Goal: Task Accomplishment & Management: Manage account settings

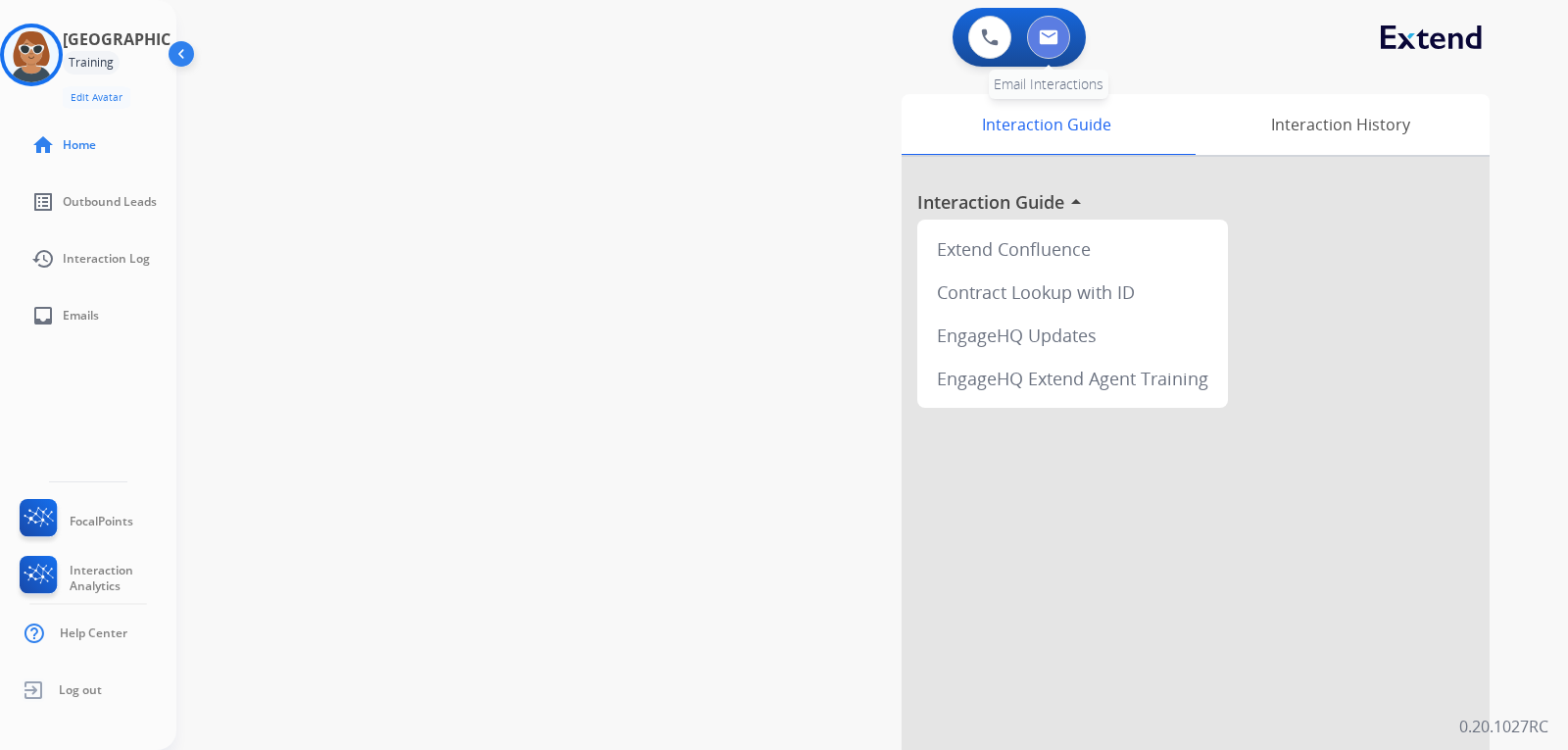
click at [1055, 43] on img at bounding box center [1049, 37] width 20 height 16
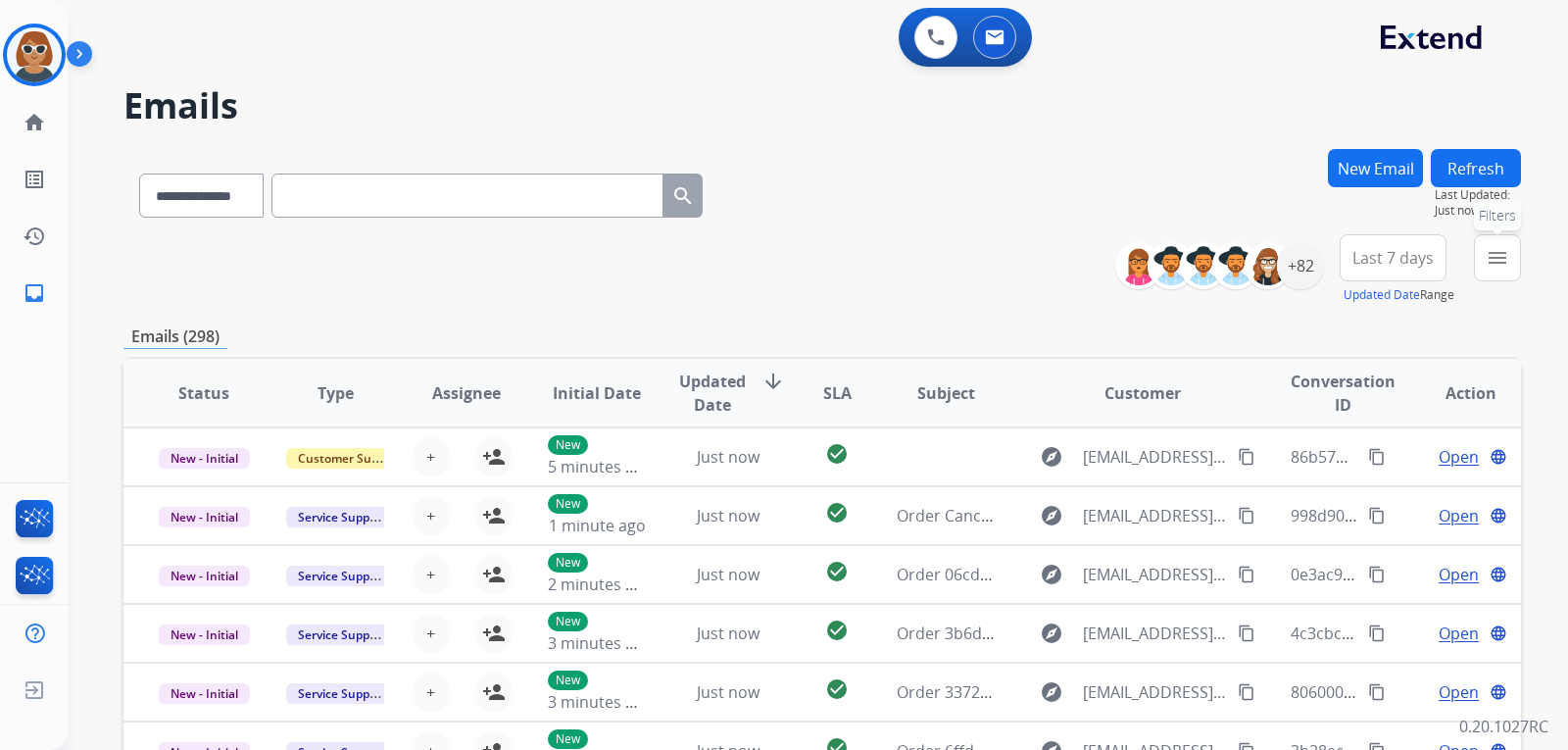
click at [1504, 270] on button "menu Filters" at bounding box center [1497, 258] width 47 height 47
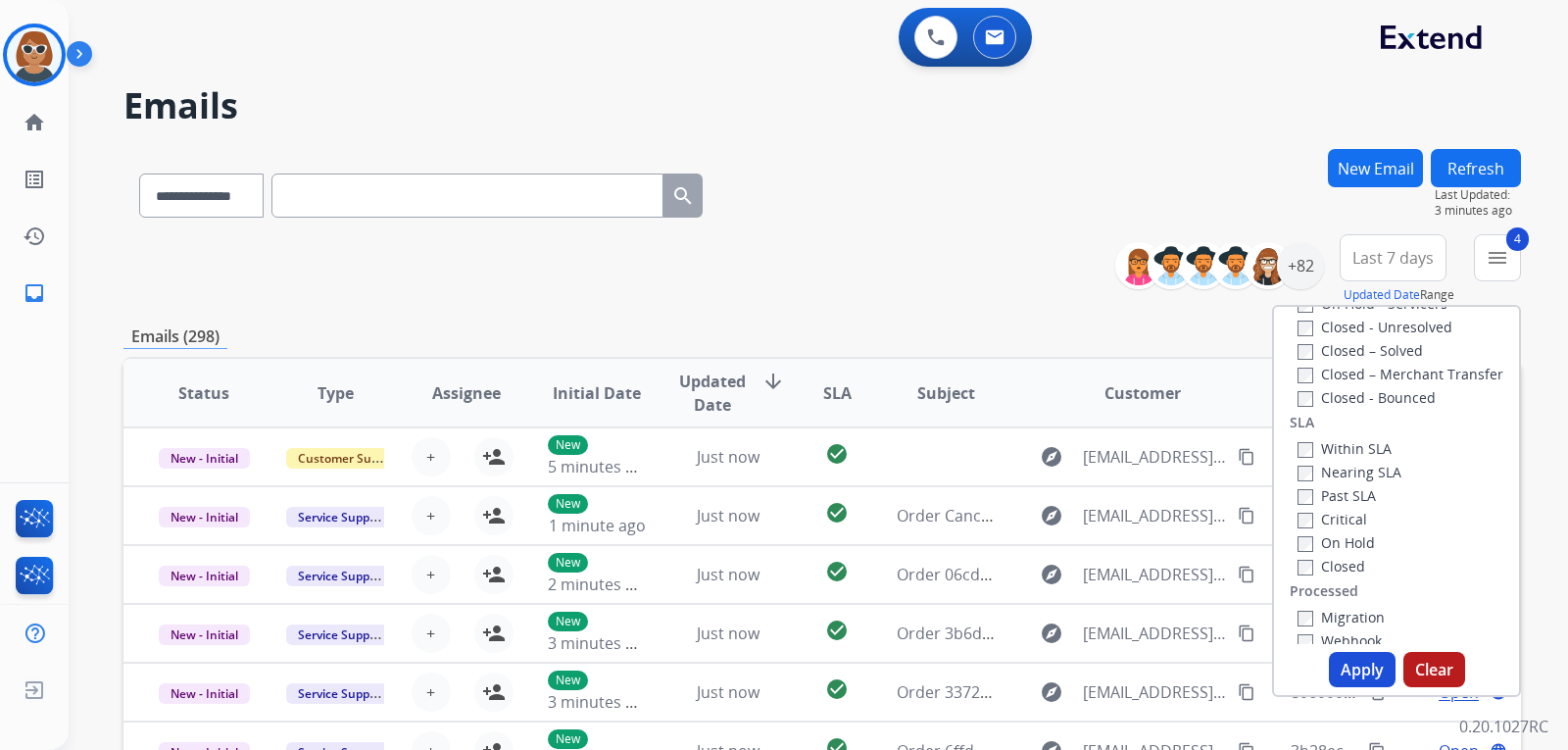
scroll to position [541, 0]
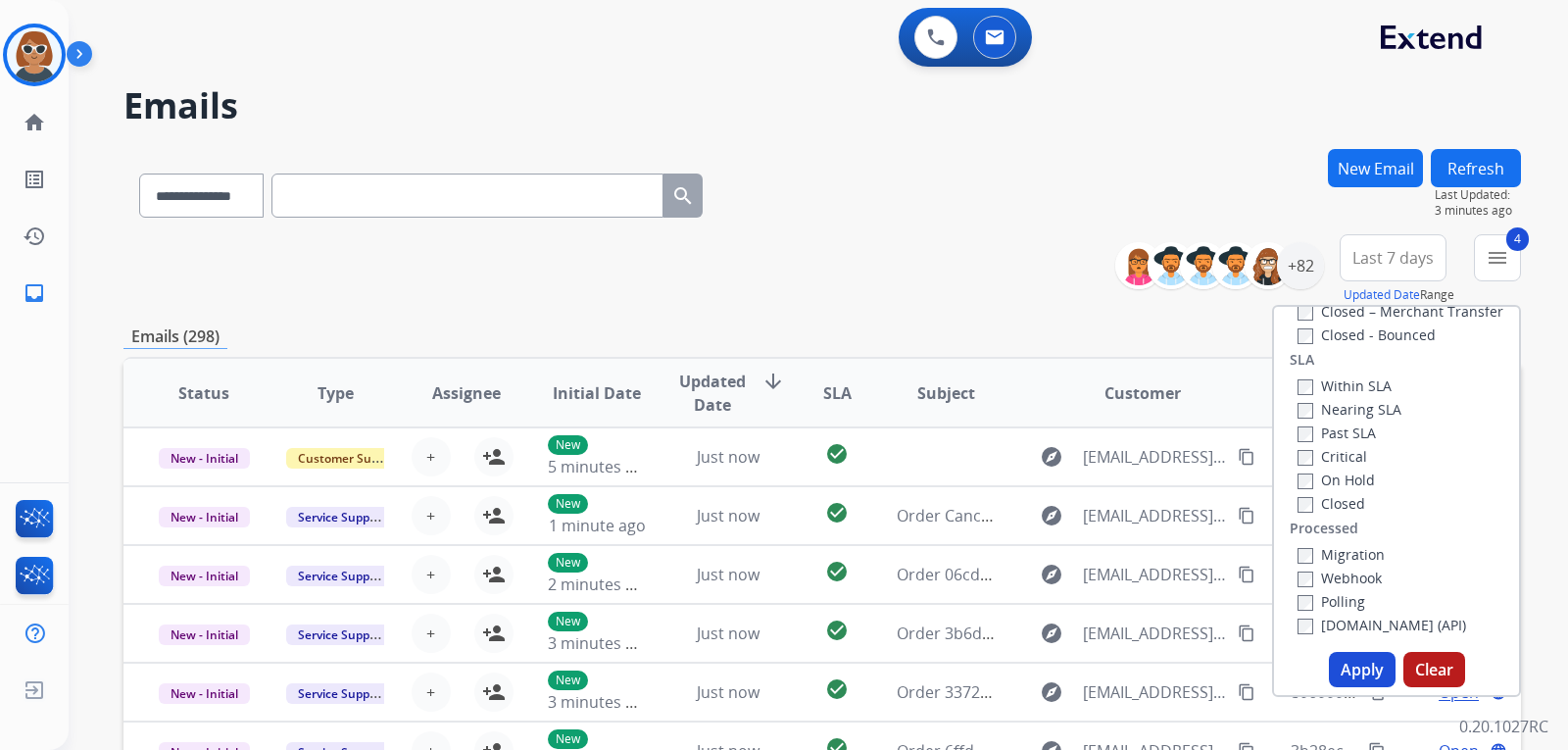
click at [1349, 671] on button "Apply" at bounding box center [1362, 670] width 67 height 35
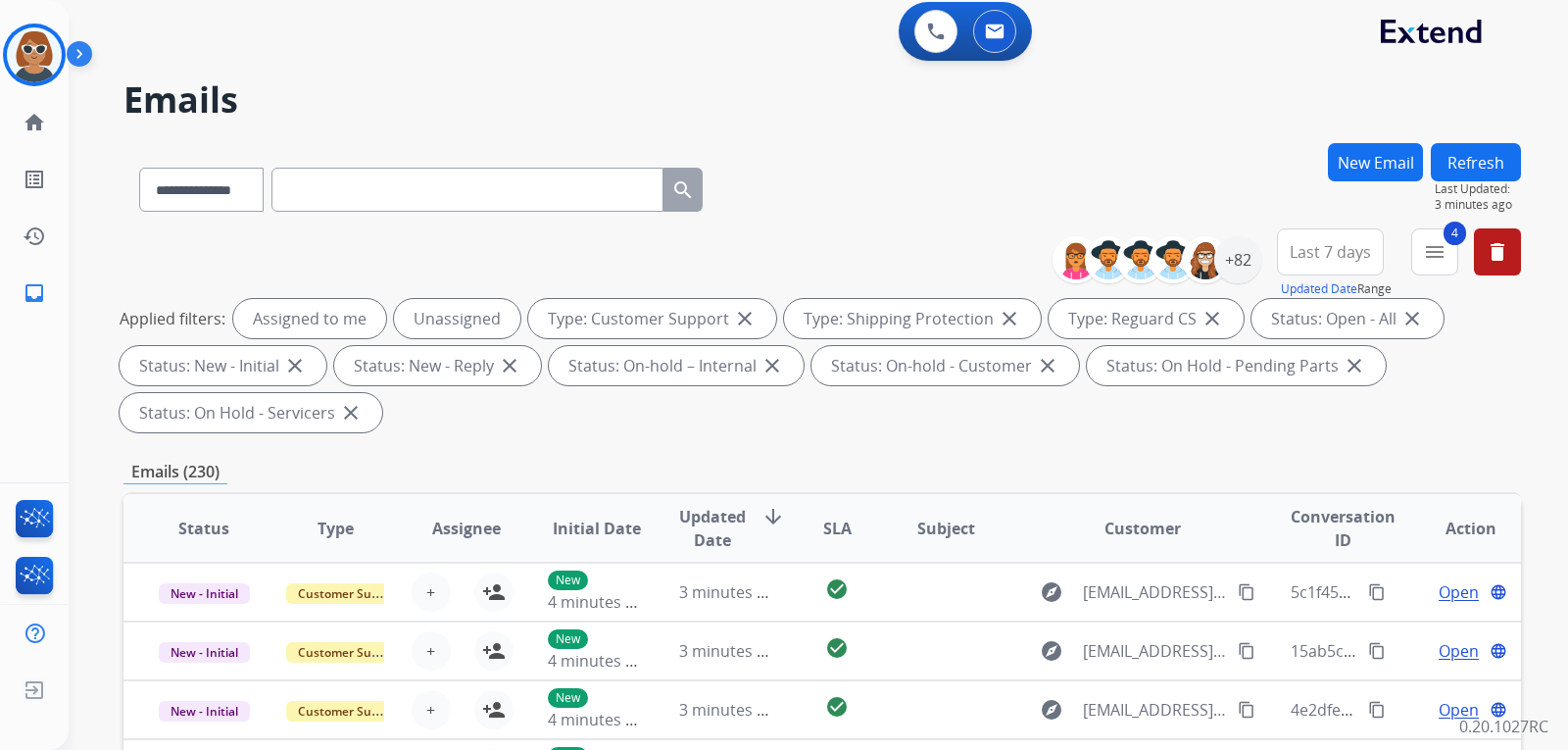
scroll to position [0, 0]
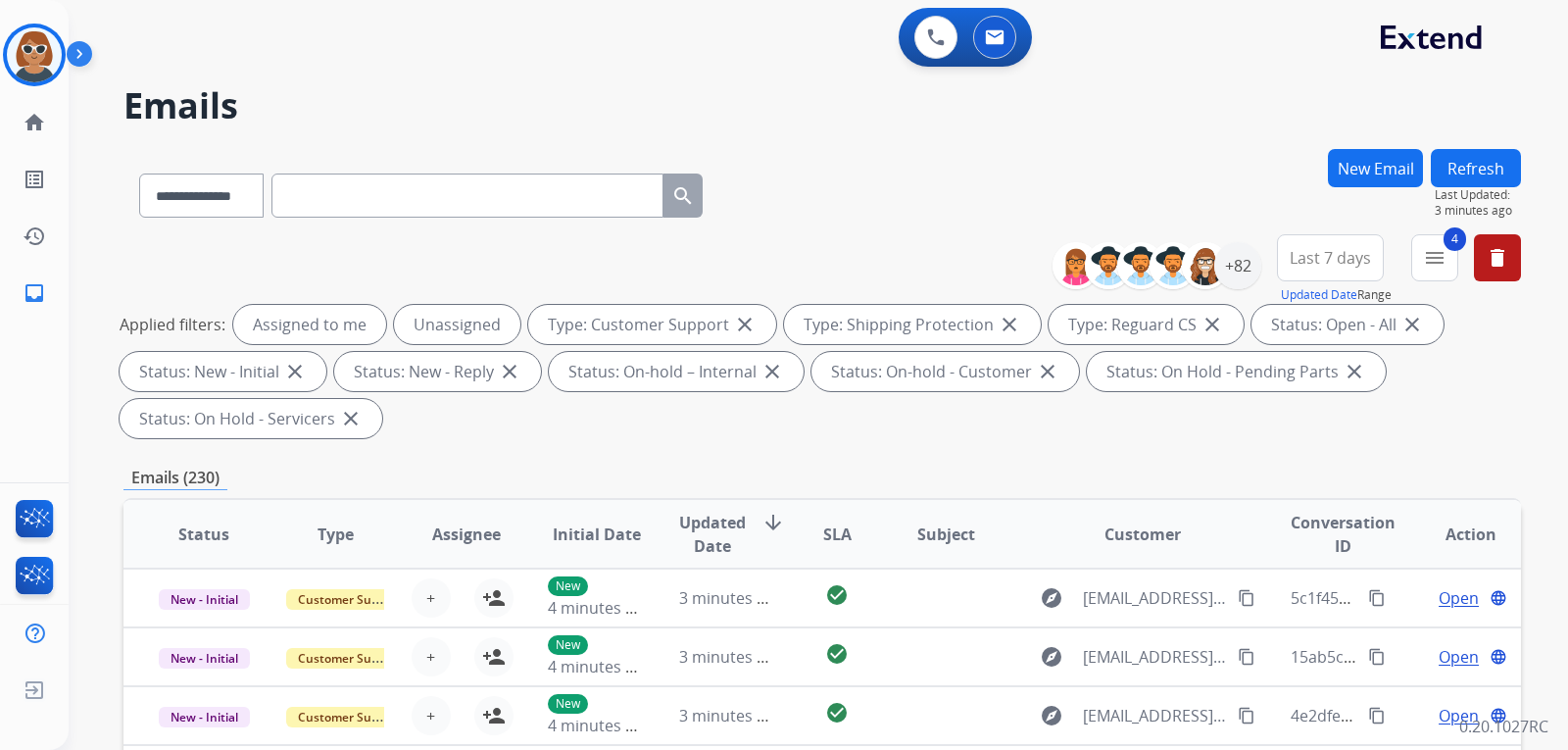
drag, startPoint x: 1353, startPoint y: 257, endPoint x: 1364, endPoint y: 256, distance: 11.0
click at [1360, 256] on span "Last 7 days" at bounding box center [1330, 258] width 81 height 8
click at [1317, 323] on div "Custom" at bounding box center [1324, 330] width 108 height 29
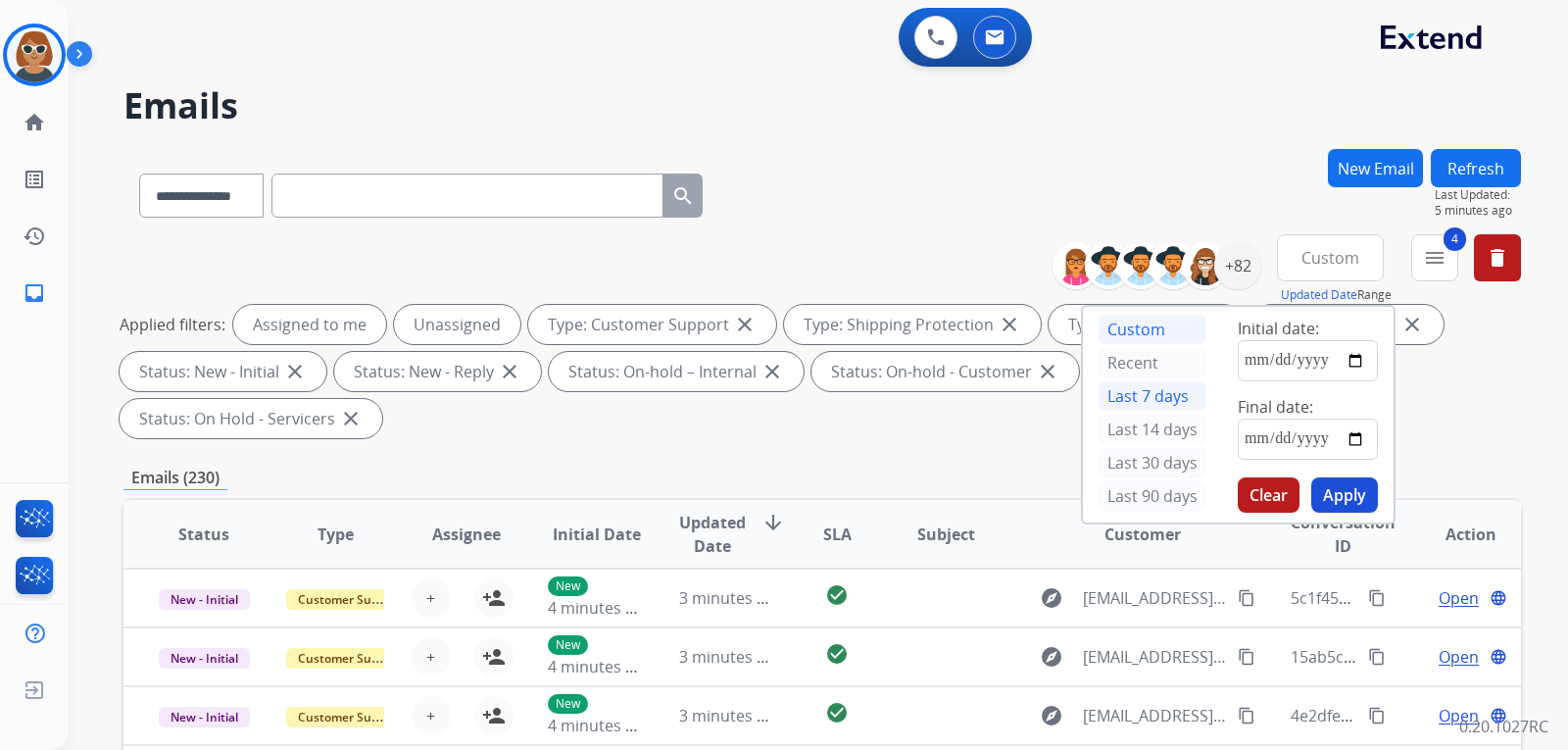
click at [1132, 400] on div "Last 7 days" at bounding box center [1152, 396] width 108 height 29
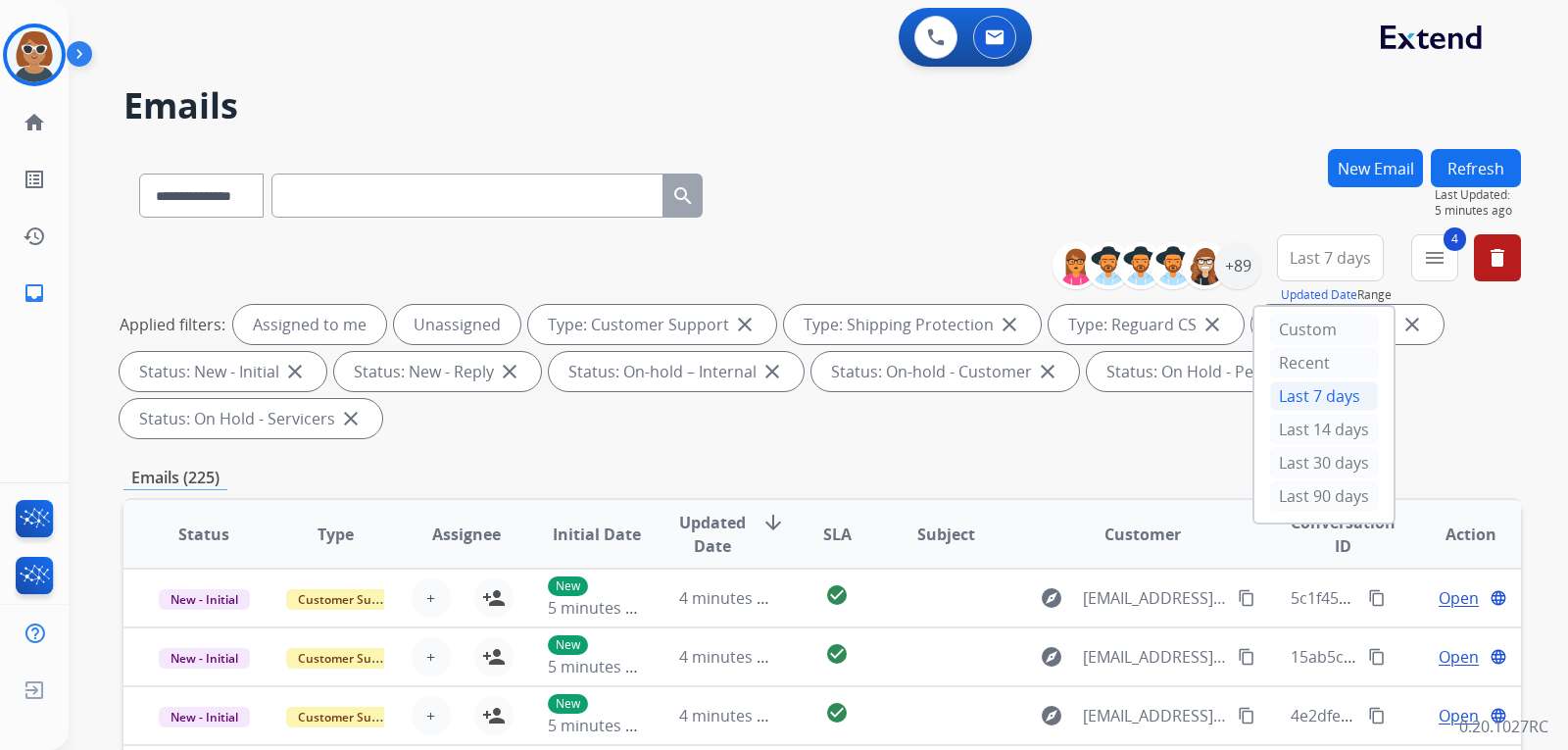
click at [1437, 375] on div "Applied filters: Assigned to me Unassigned Type: Customer Support close Type: S…" at bounding box center [818, 372] width 1397 height 134
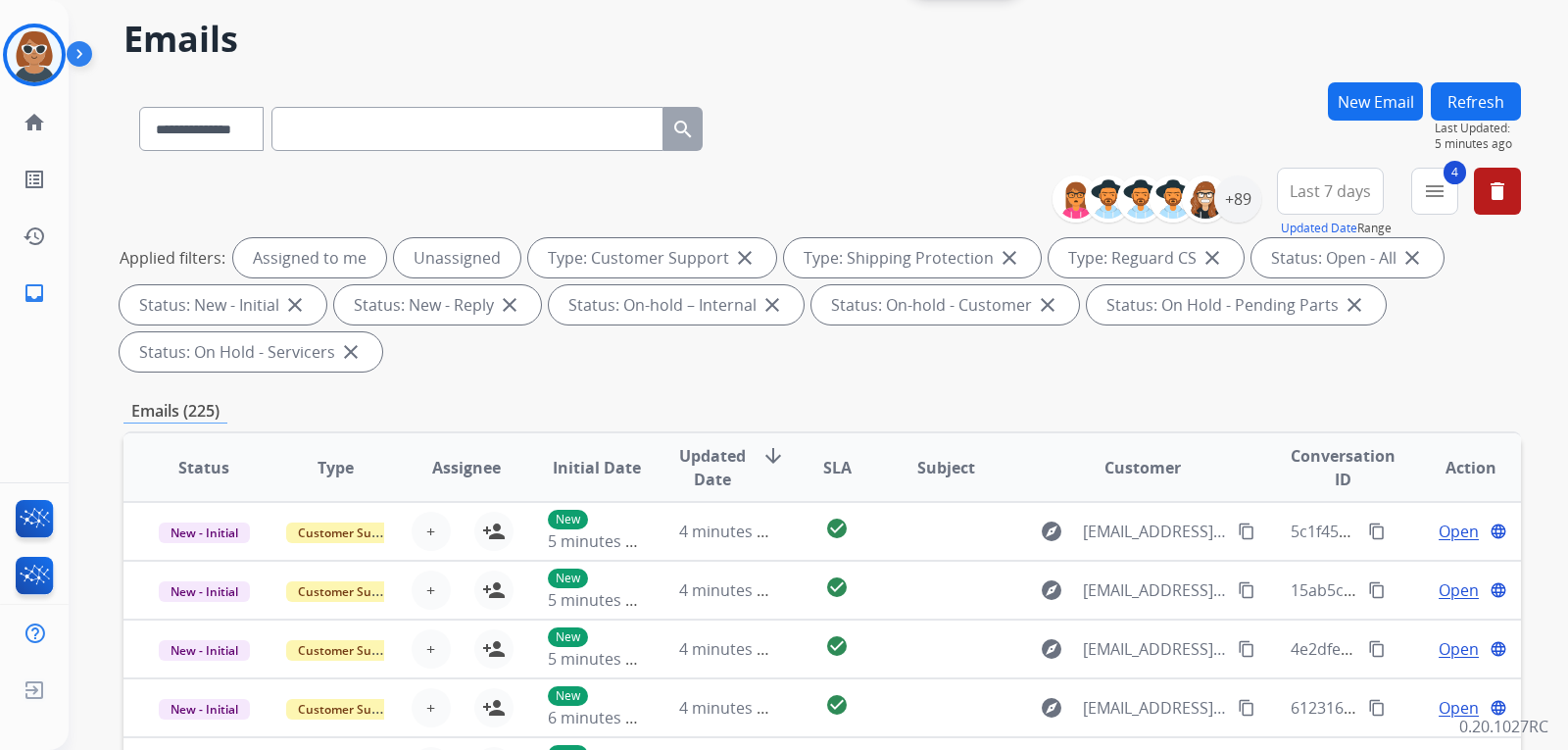
scroll to position [98, 0]
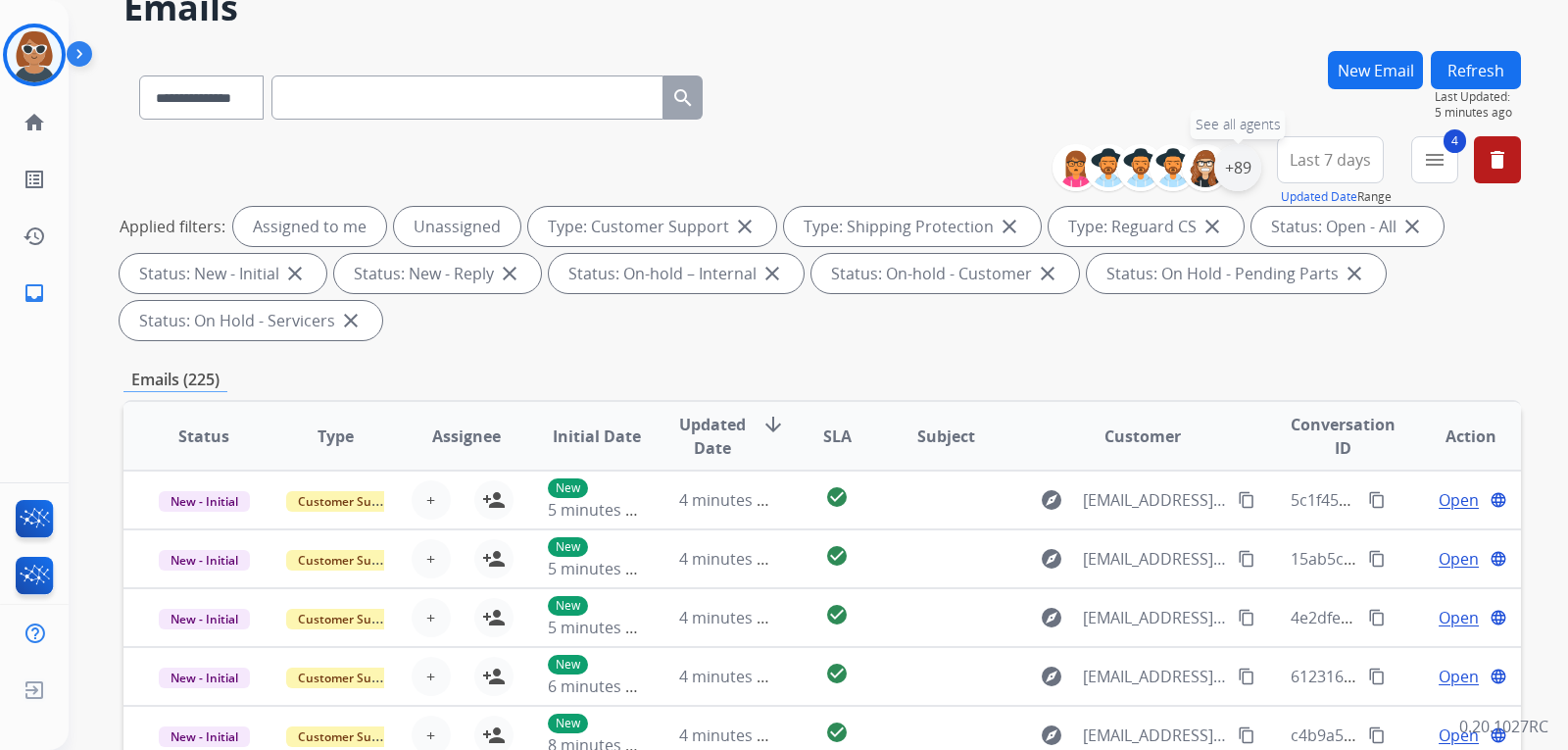
click at [1233, 180] on div "+89" at bounding box center [1237, 168] width 47 height 47
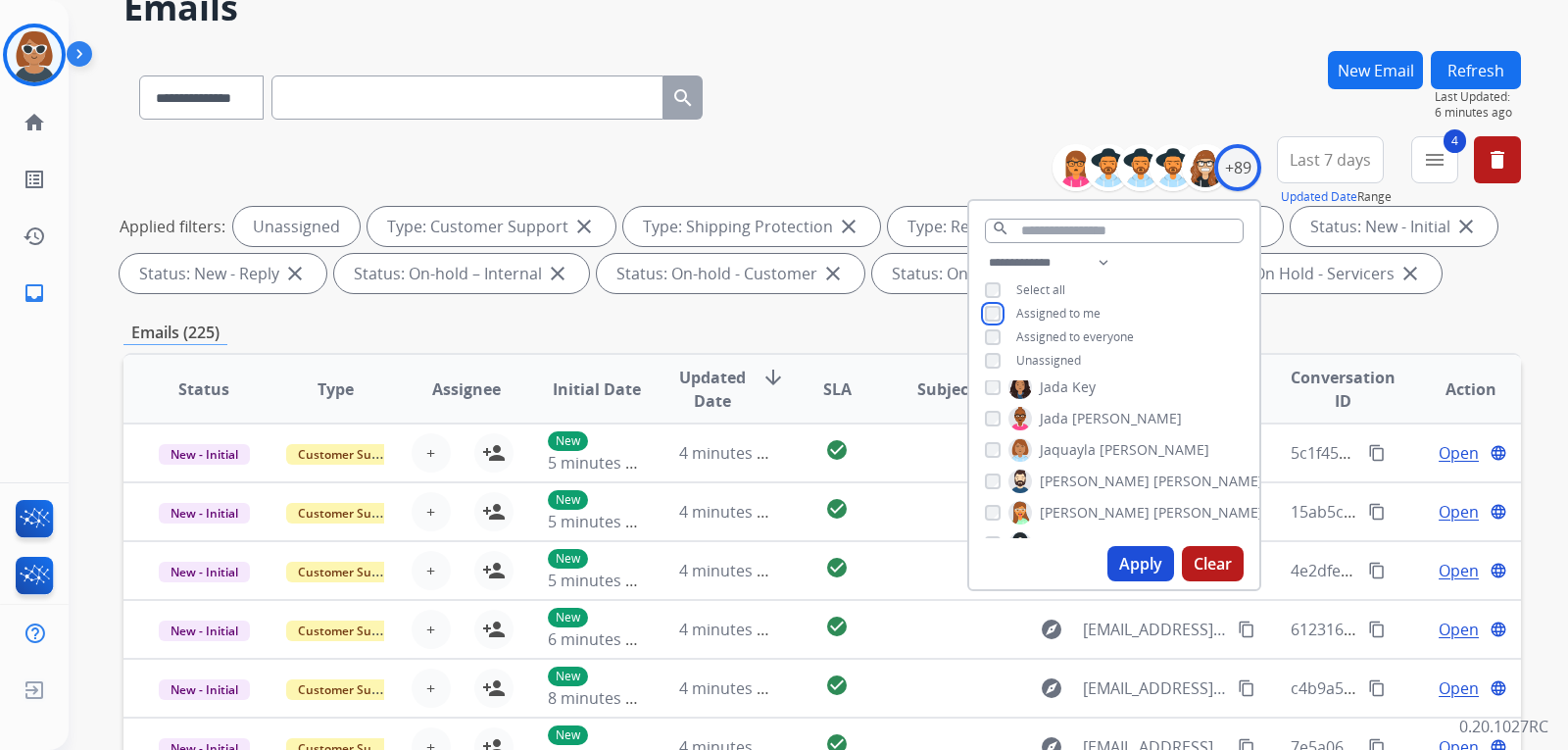
scroll to position [982, 0]
click at [1147, 560] on button "Apply" at bounding box center [1140, 563] width 67 height 35
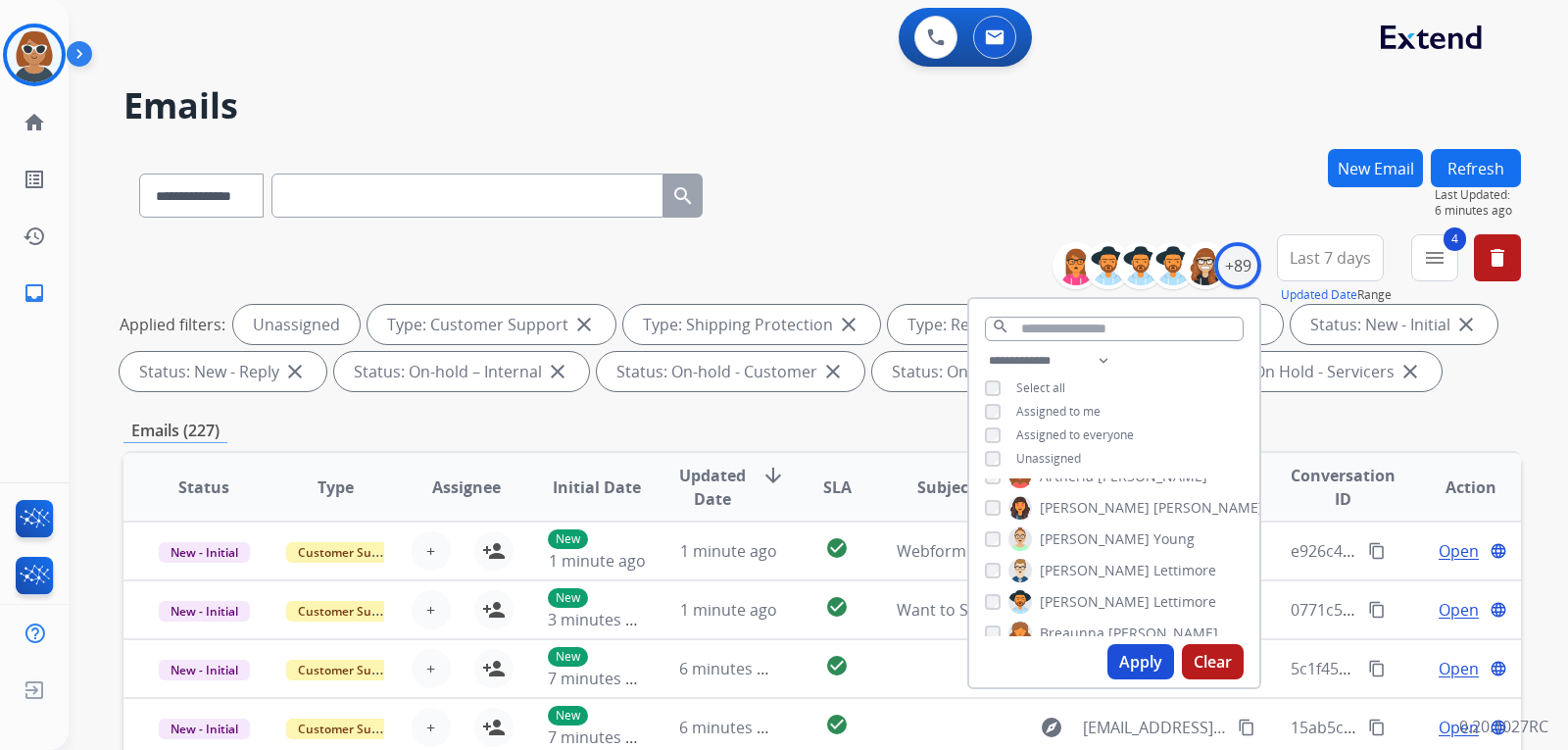
scroll to position [0, 0]
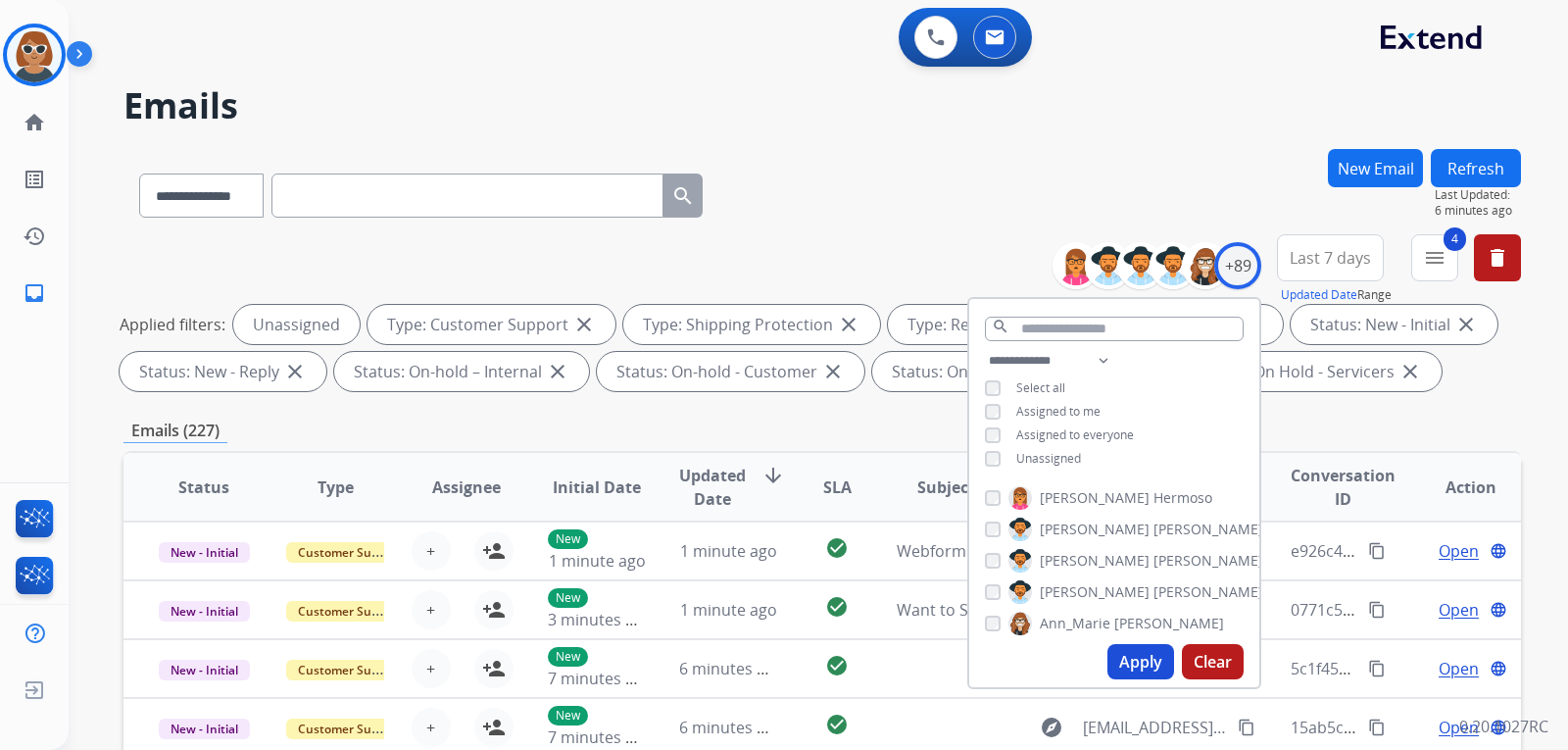
click at [1137, 660] on button "Apply" at bounding box center [1140, 662] width 67 height 35
drag, startPoint x: 925, startPoint y: 185, endPoint x: 910, endPoint y: 198, distance: 19.8
click at [925, 184] on div "**********" at bounding box center [822, 191] width 1397 height 85
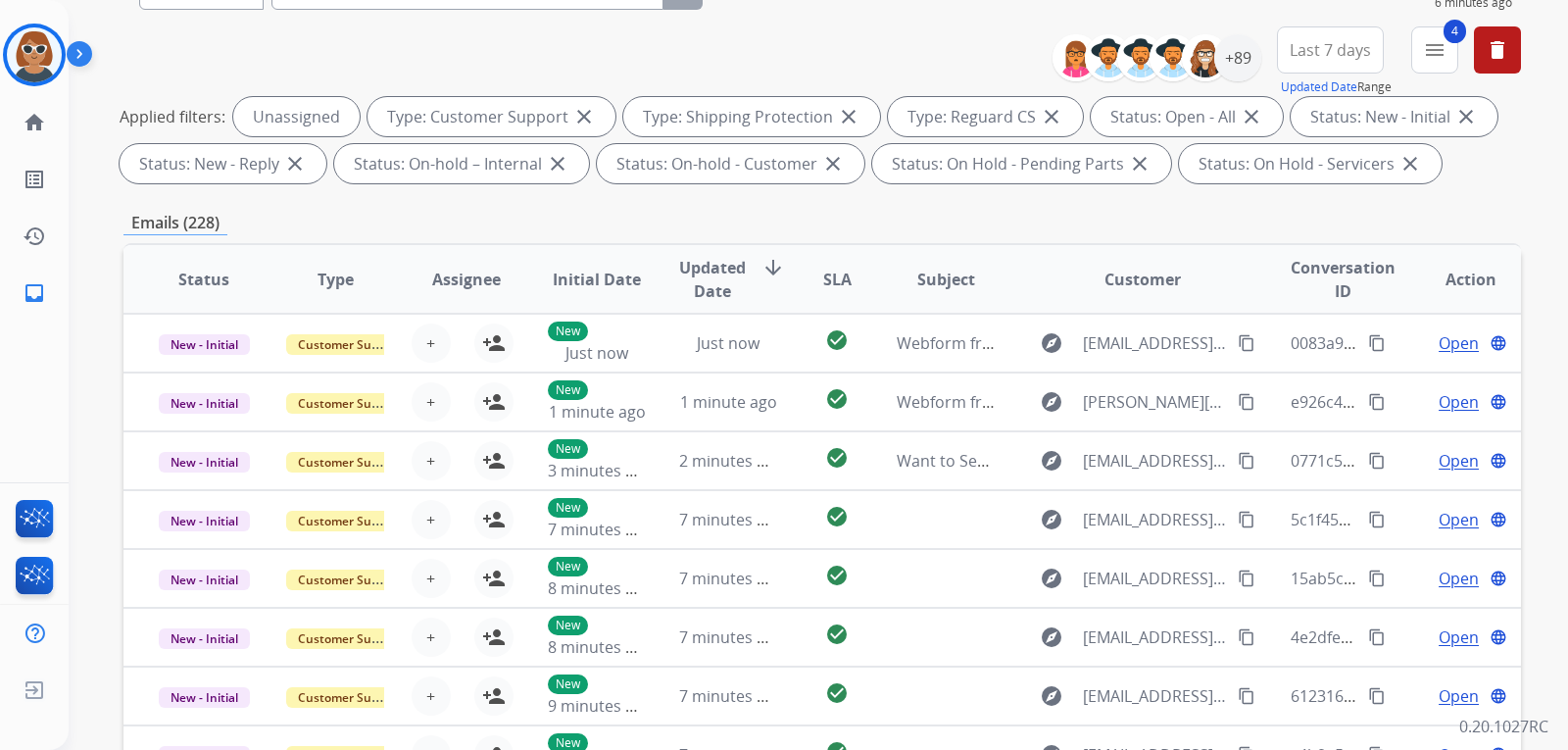
scroll to position [68, 0]
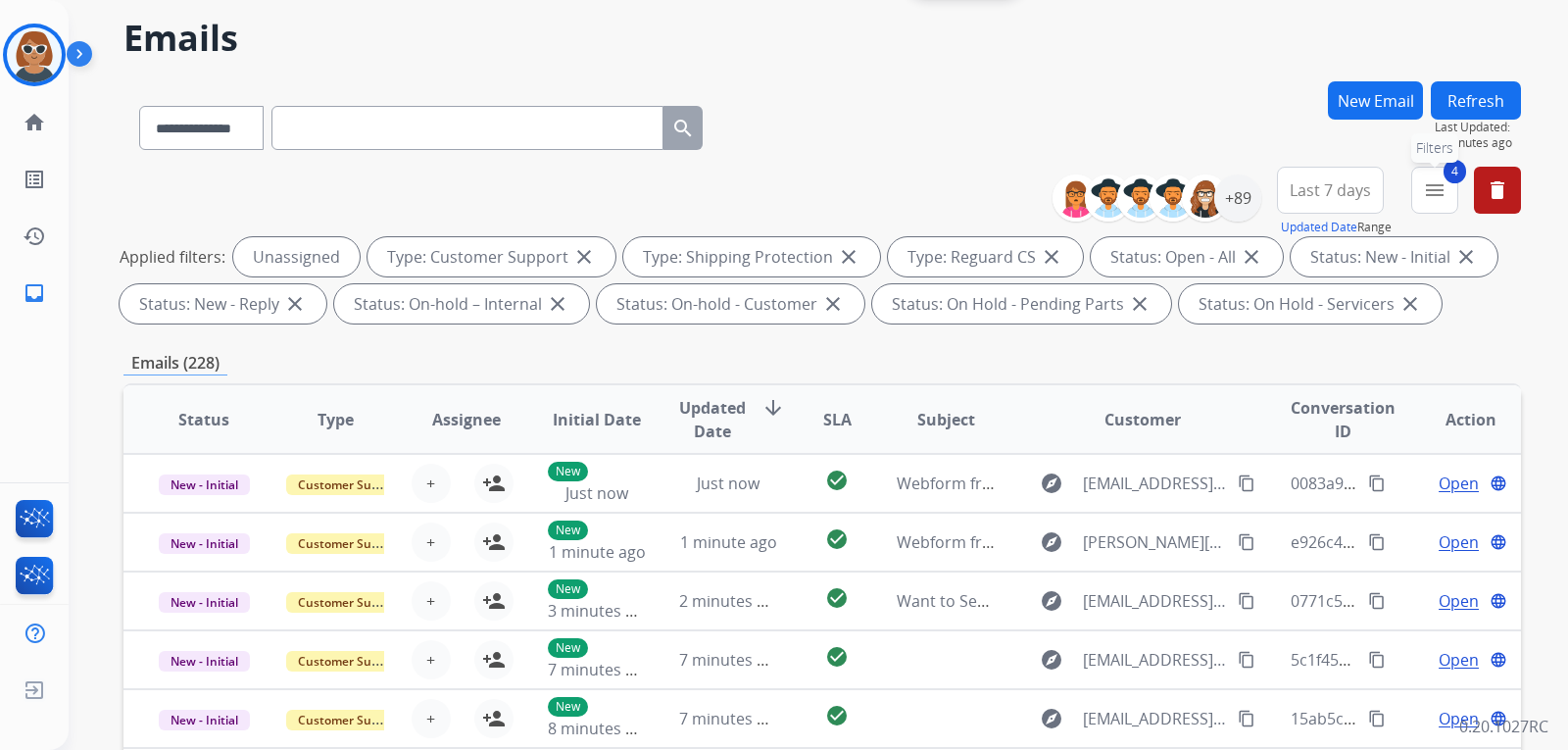
click at [1437, 188] on mat-icon "menu" at bounding box center [1435, 190] width 24 height 24
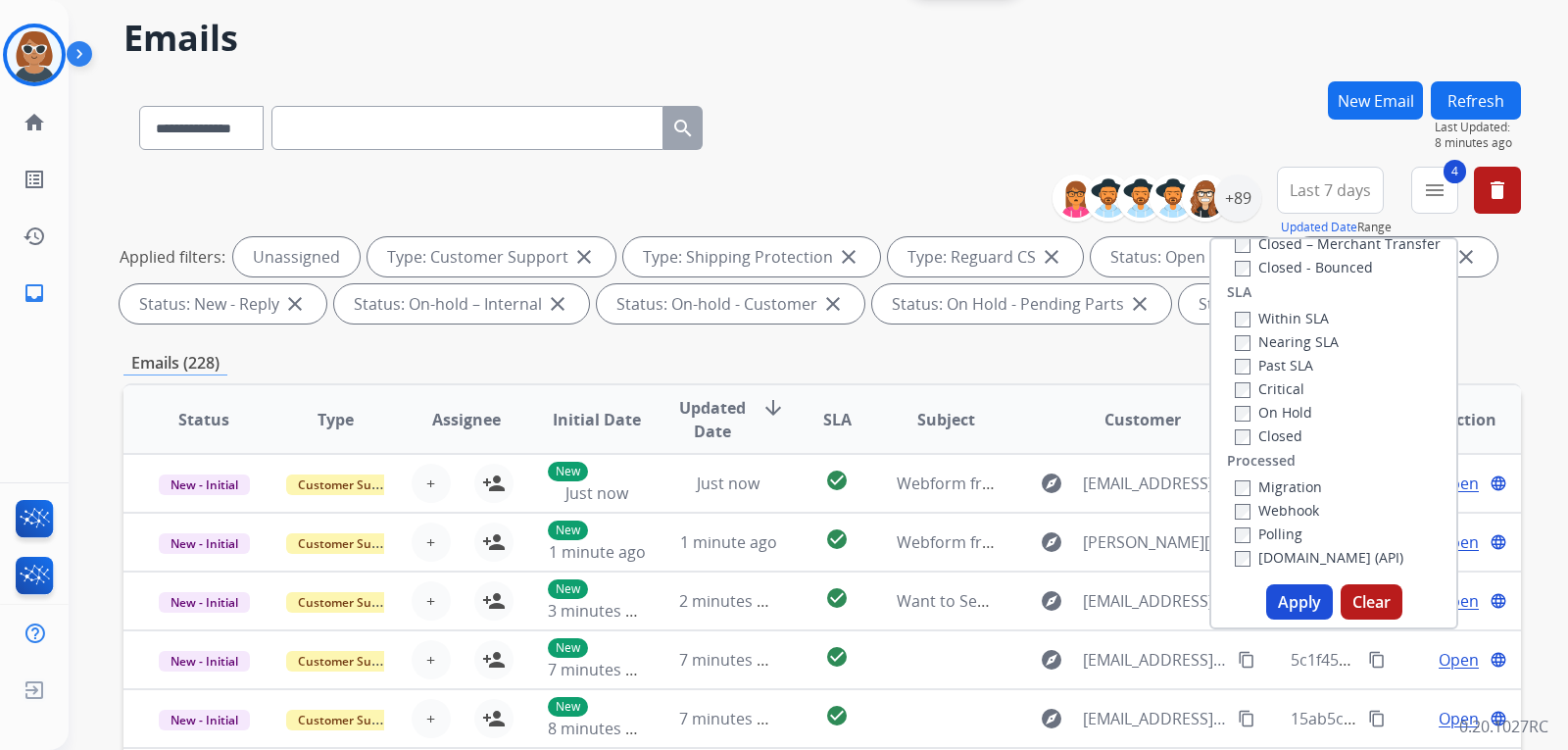
click at [1346, 187] on span "Last 7 days" at bounding box center [1330, 190] width 81 height 8
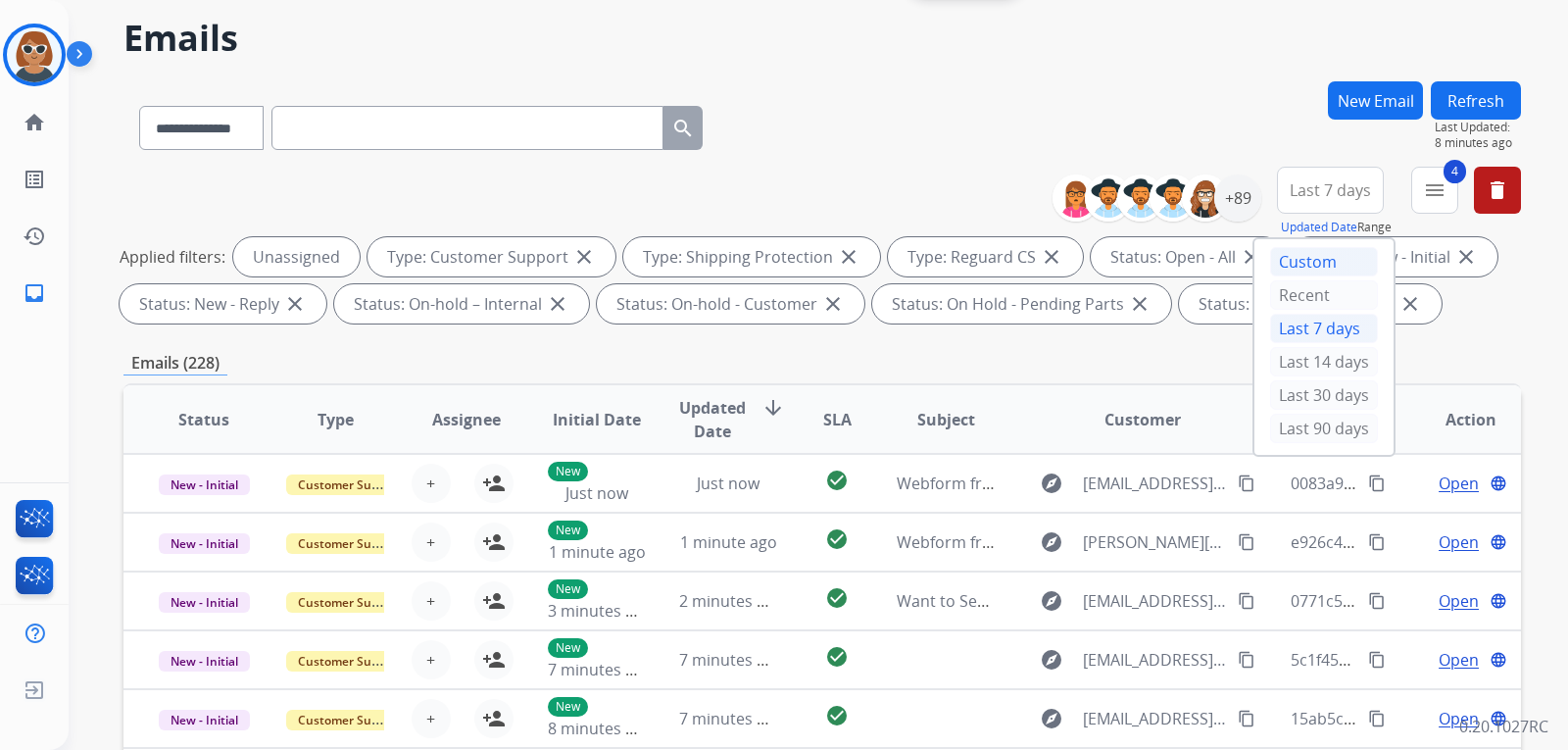
click at [1309, 259] on div "Custom" at bounding box center [1324, 262] width 108 height 29
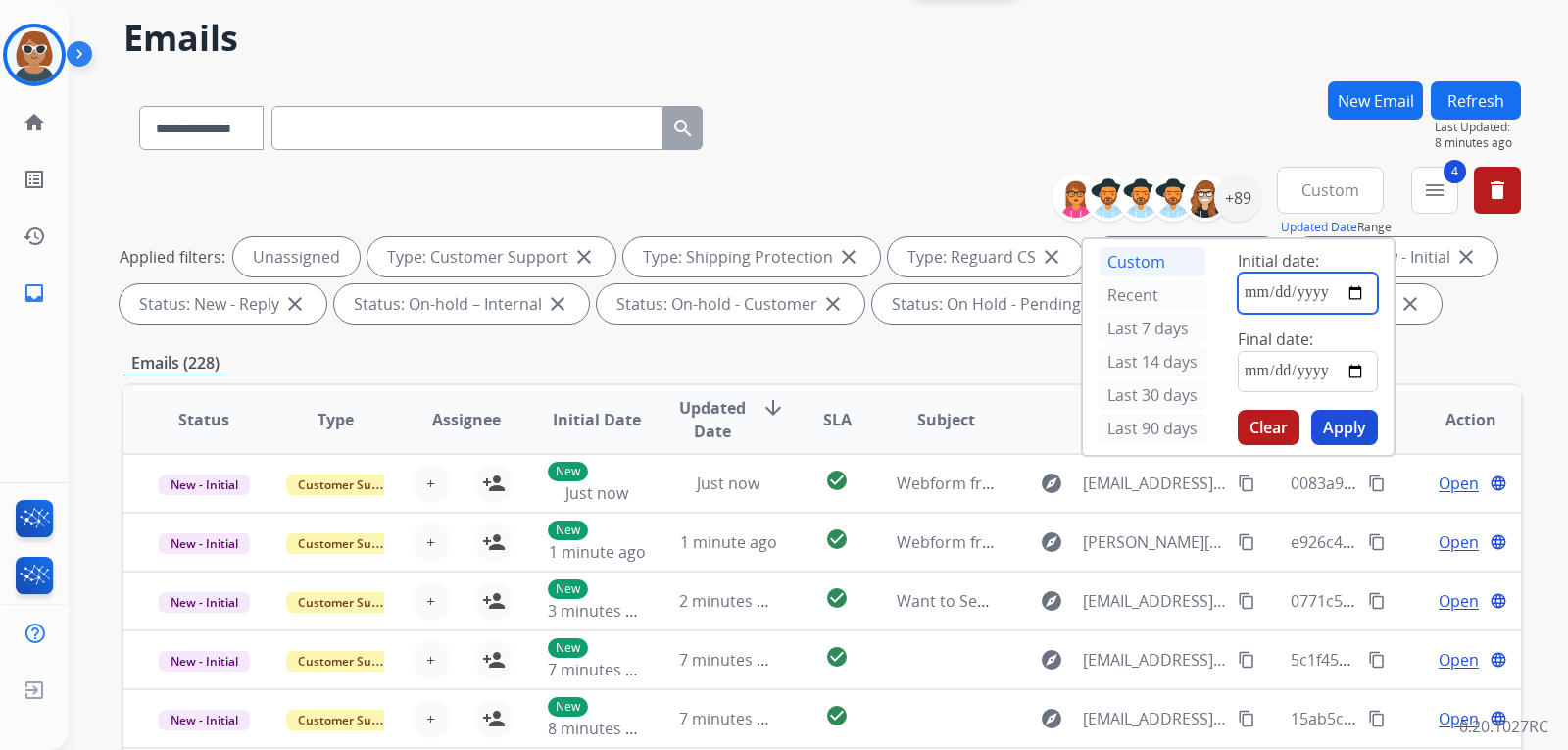
click at [1358, 297] on input "date" at bounding box center [1307, 294] width 140 height 41
click at [1352, 295] on input "**********" at bounding box center [1307, 294] width 140 height 41
type input "**********"
click at [1352, 369] on input "date" at bounding box center [1307, 371] width 140 height 41
type input "**********"
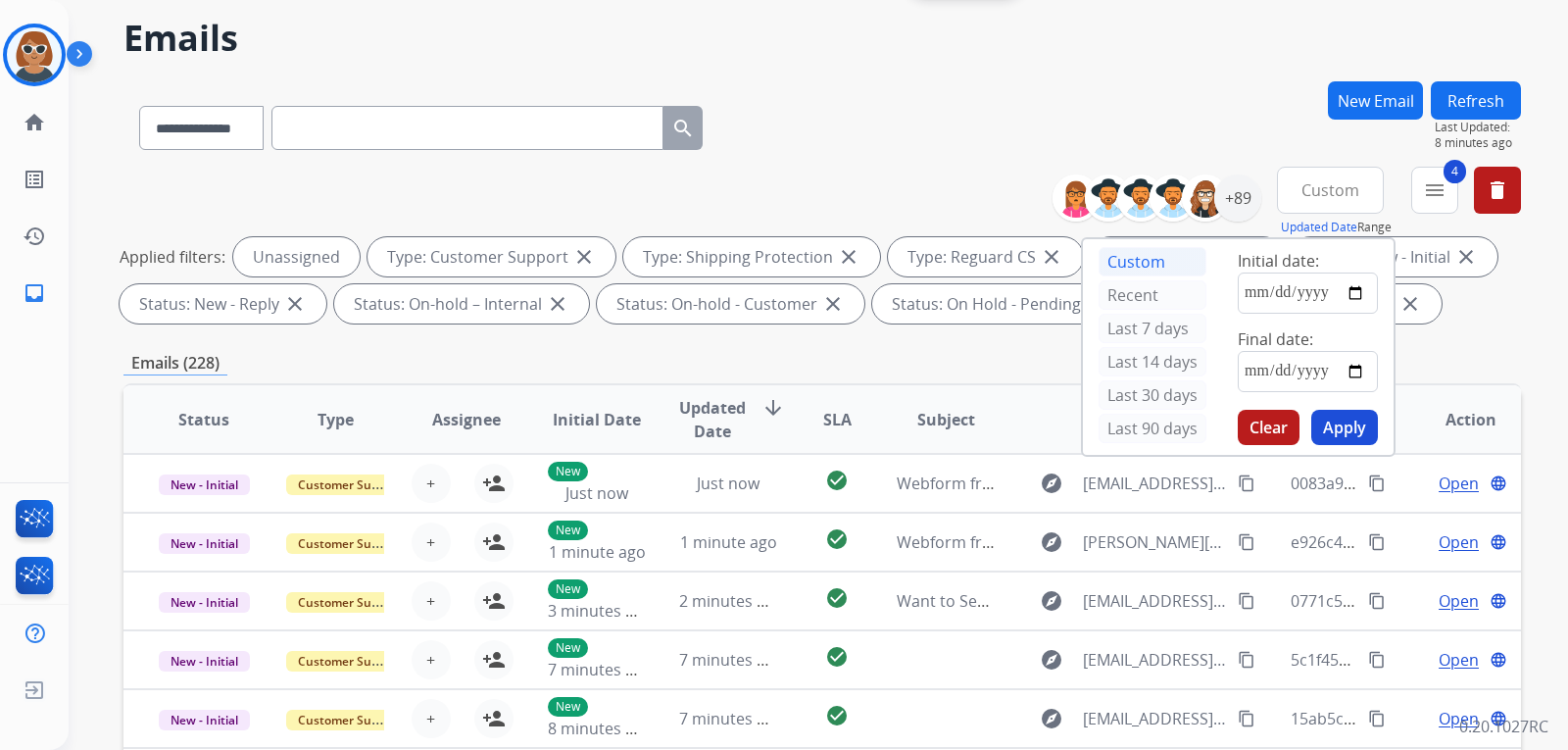
click at [1344, 418] on button "Apply" at bounding box center [1344, 427] width 67 height 35
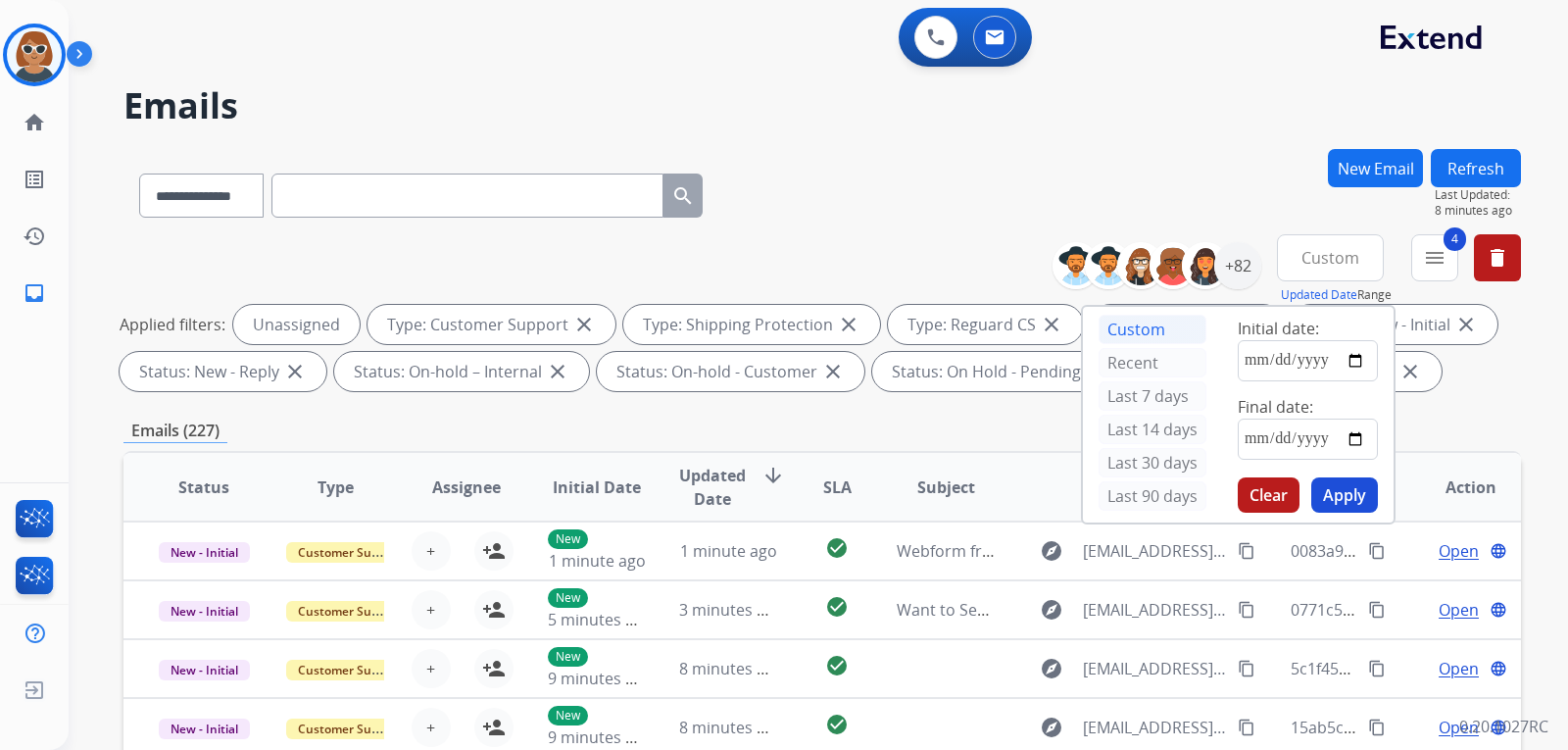
click at [1354, 499] on button "Apply" at bounding box center [1344, 495] width 67 height 35
click at [1166, 154] on div "**********" at bounding box center [822, 191] width 1397 height 85
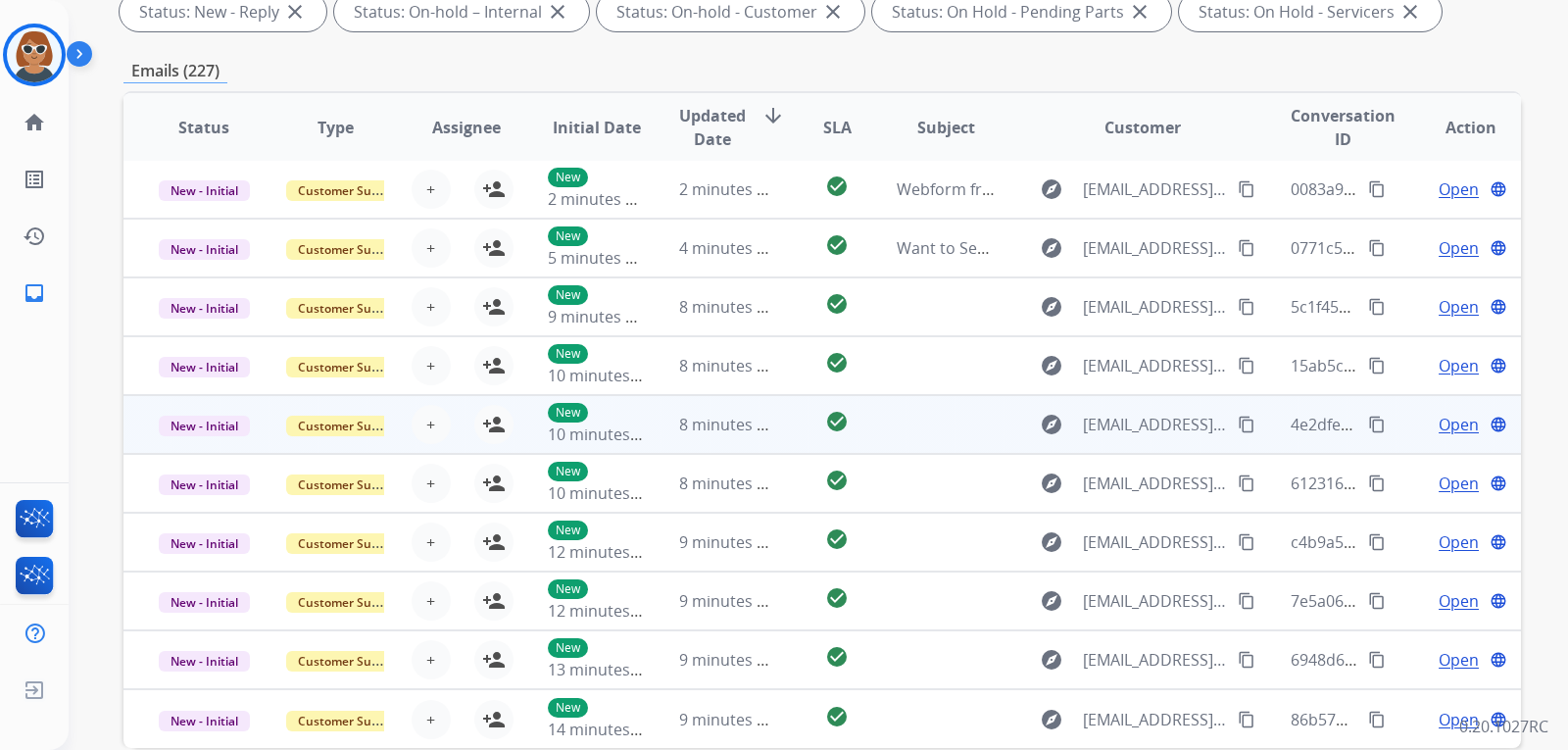
scroll to position [459, 0]
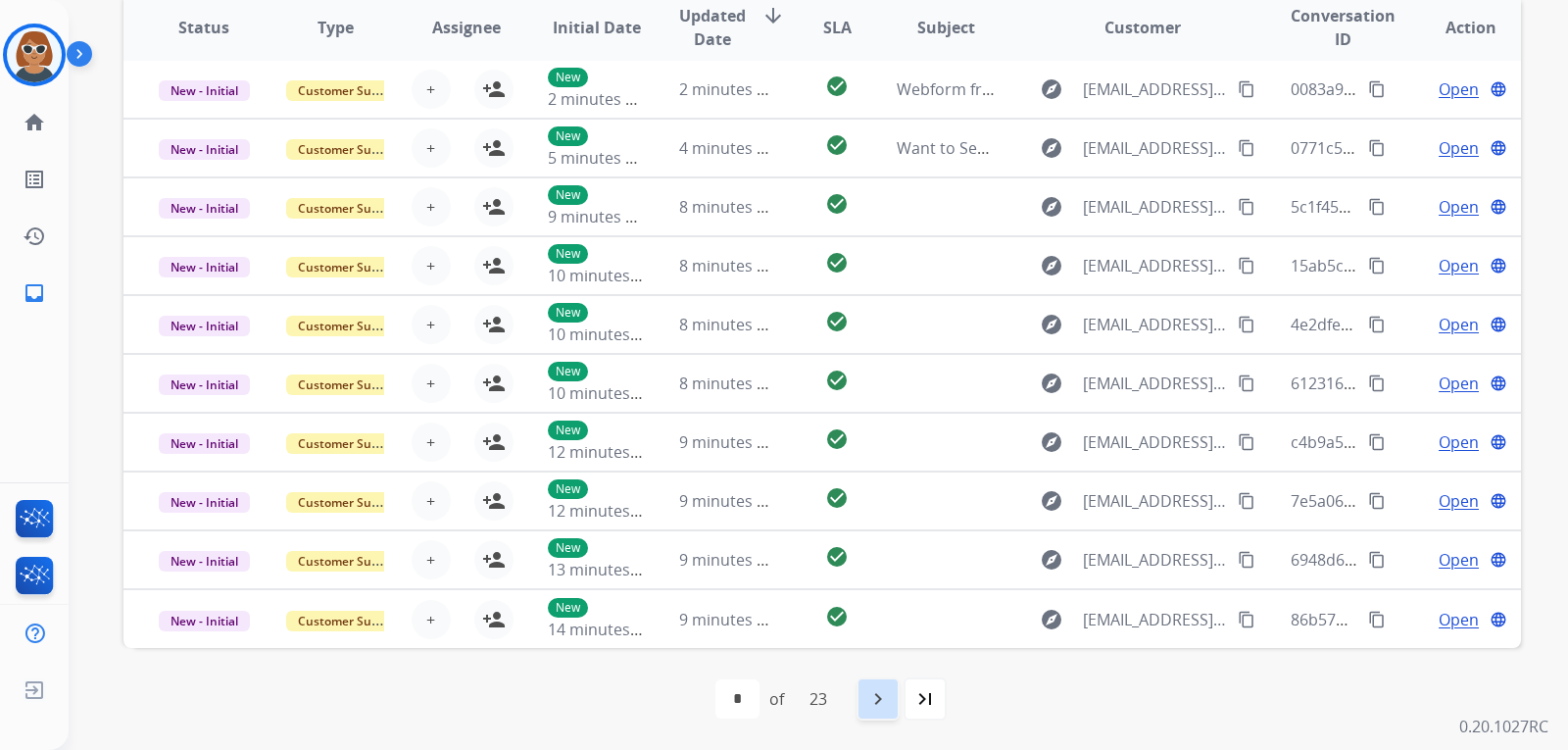
click at [872, 713] on div "navigate_next" at bounding box center [878, 699] width 43 height 43
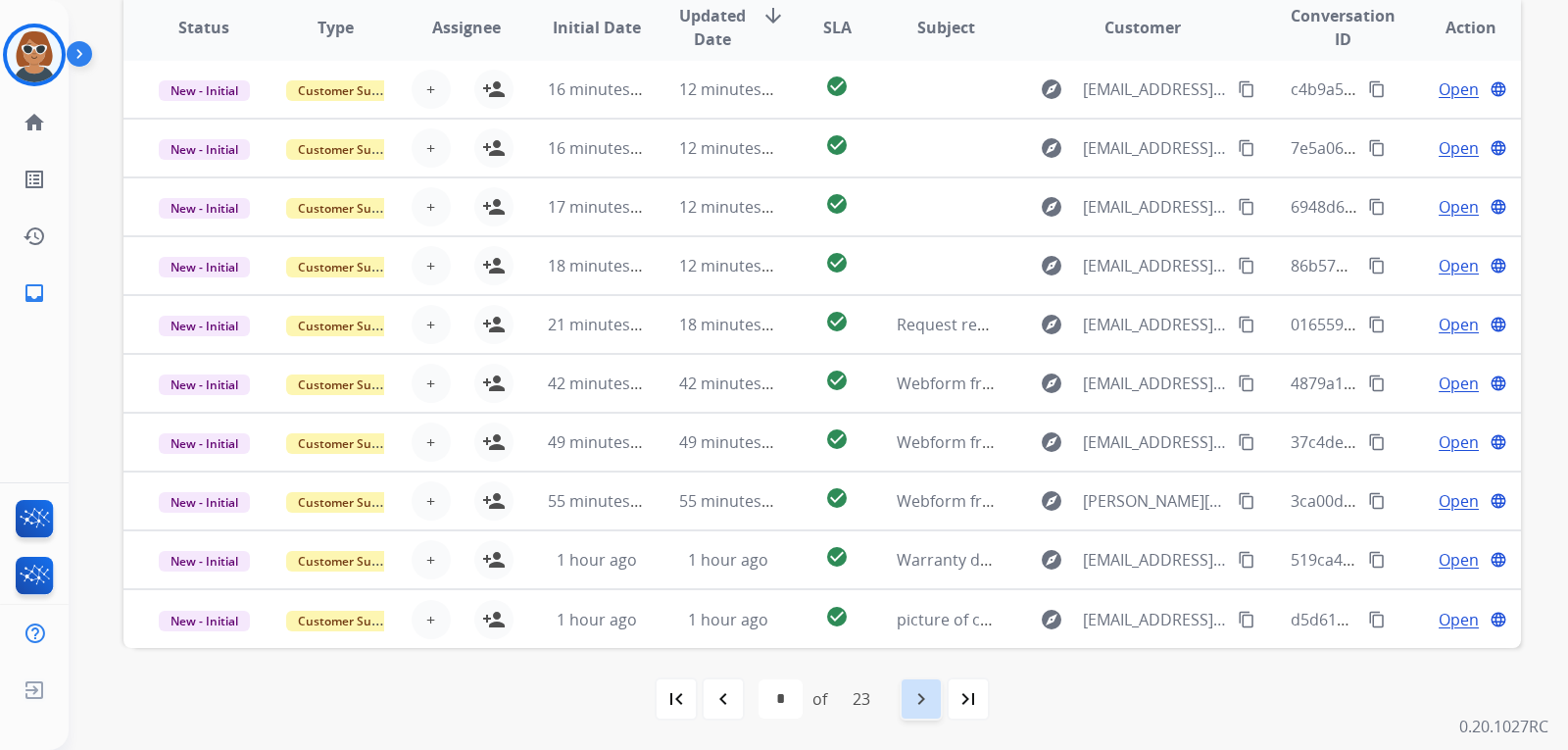
click at [922, 701] on mat-icon "navigate_next" at bounding box center [921, 699] width 24 height 24
click at [929, 700] on mat-icon "navigate_next" at bounding box center [921, 699] width 24 height 24
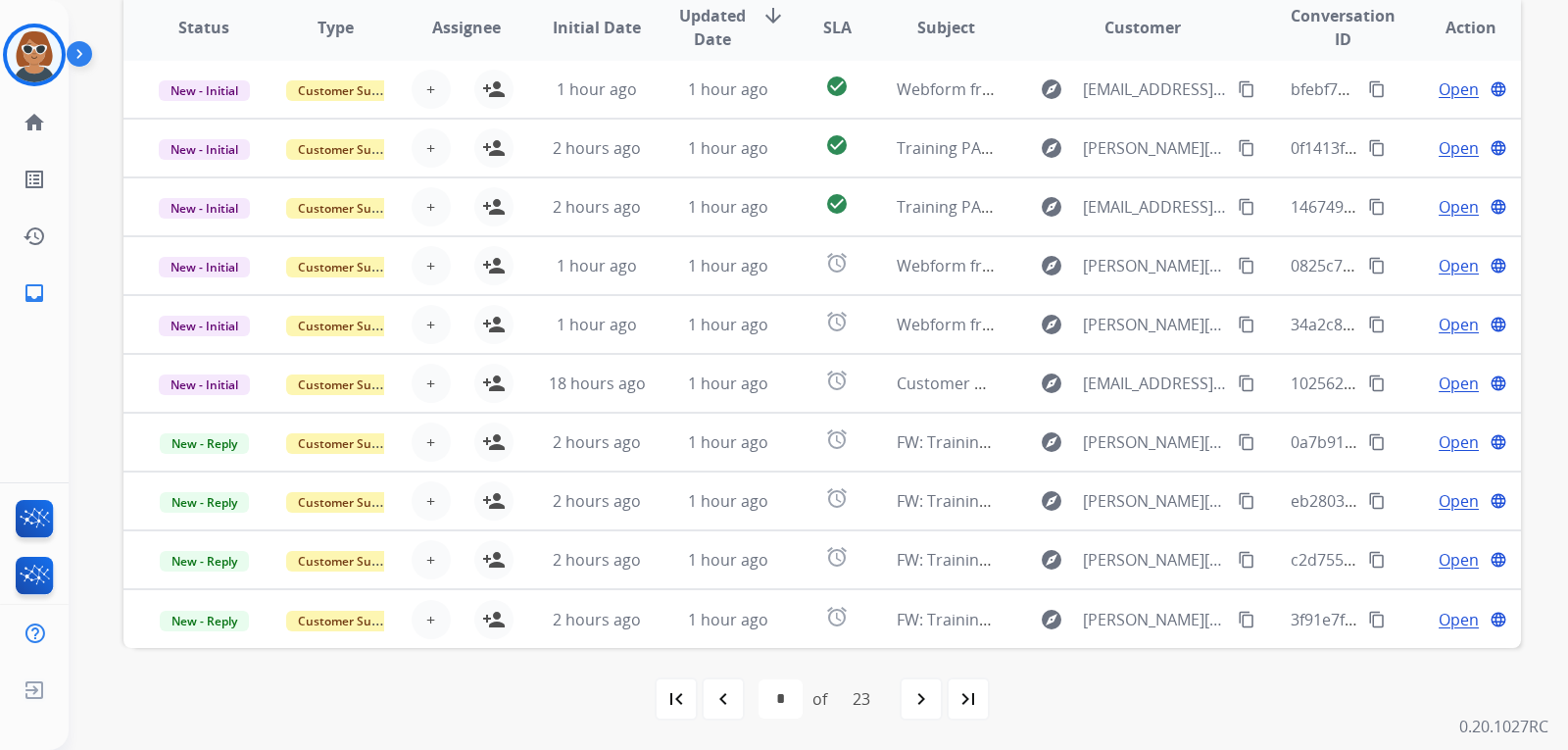
click at [922, 701] on mat-icon "navigate_next" at bounding box center [921, 699] width 24 height 24
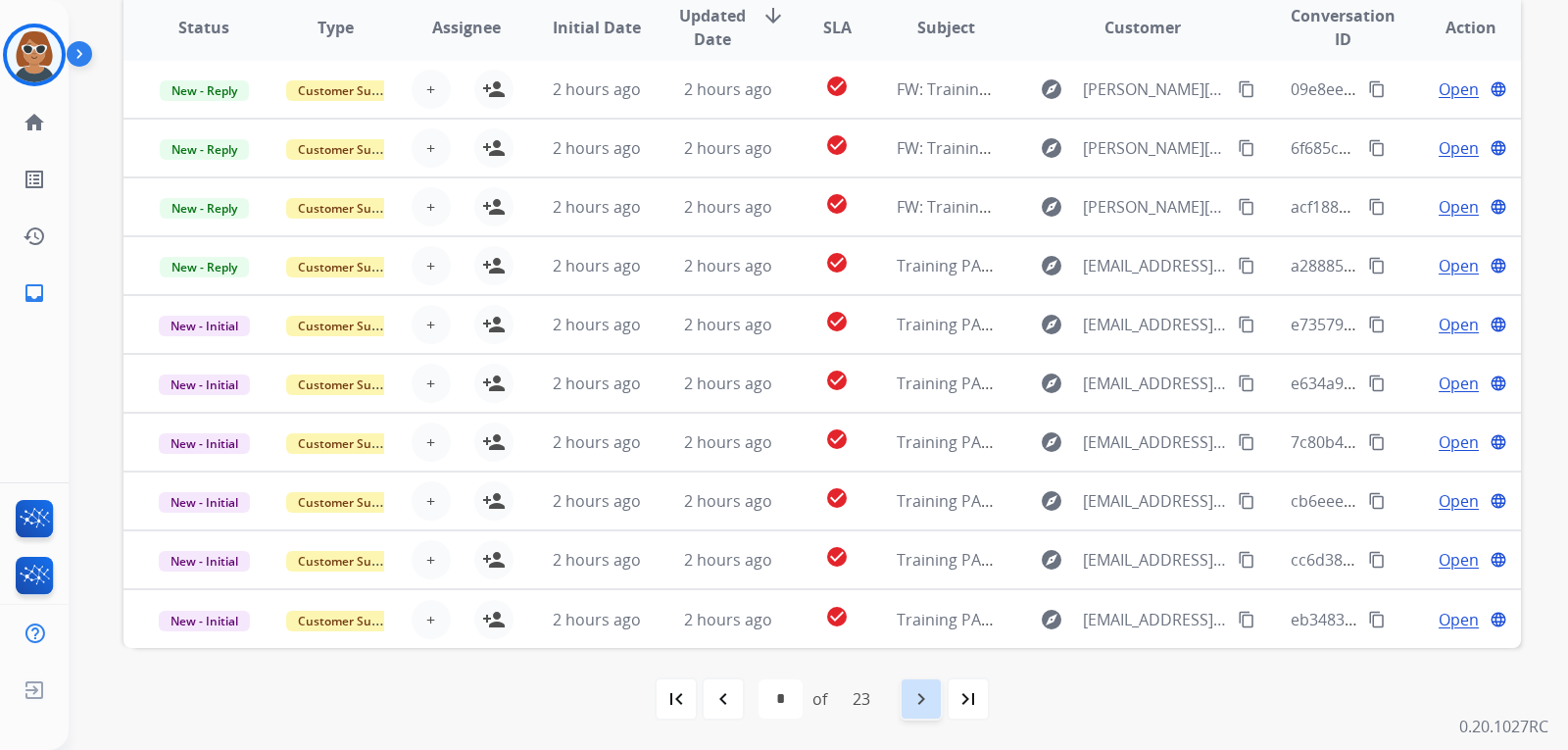
click at [919, 703] on mat-icon "navigate_next" at bounding box center [921, 699] width 24 height 24
click at [920, 704] on mat-icon "navigate_next" at bounding box center [921, 699] width 24 height 24
click at [916, 701] on mat-icon "navigate_next" at bounding box center [921, 699] width 24 height 24
click at [920, 702] on mat-icon "navigate_next" at bounding box center [921, 699] width 24 height 24
click at [916, 693] on mat-icon "navigate_next" at bounding box center [921, 699] width 24 height 24
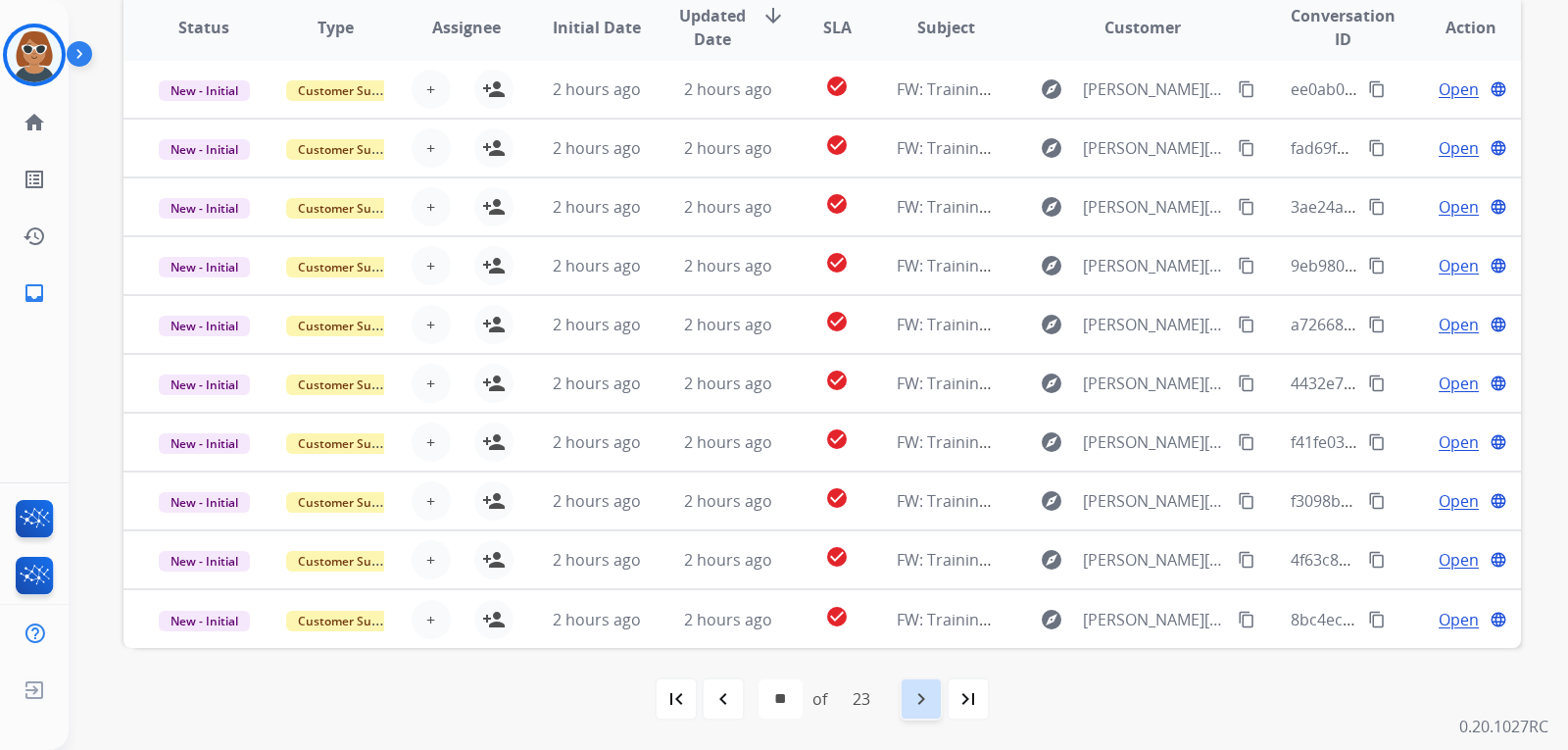
click at [926, 705] on mat-icon "navigate_next" at bounding box center [921, 699] width 24 height 24
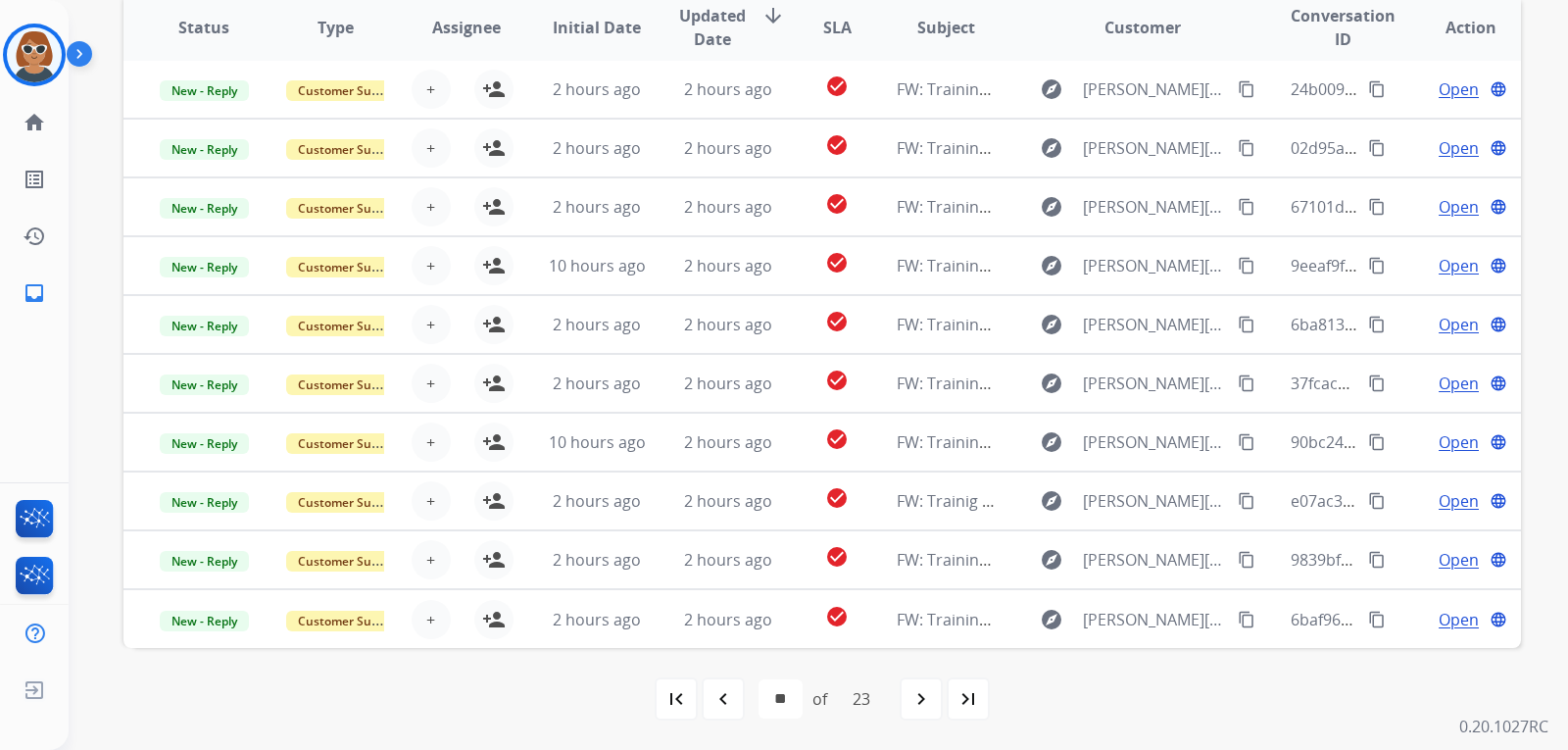
click at [865, 698] on div "23" at bounding box center [862, 699] width 49 height 39
click at [961, 696] on mat-icon "last_page" at bounding box center [968, 699] width 24 height 24
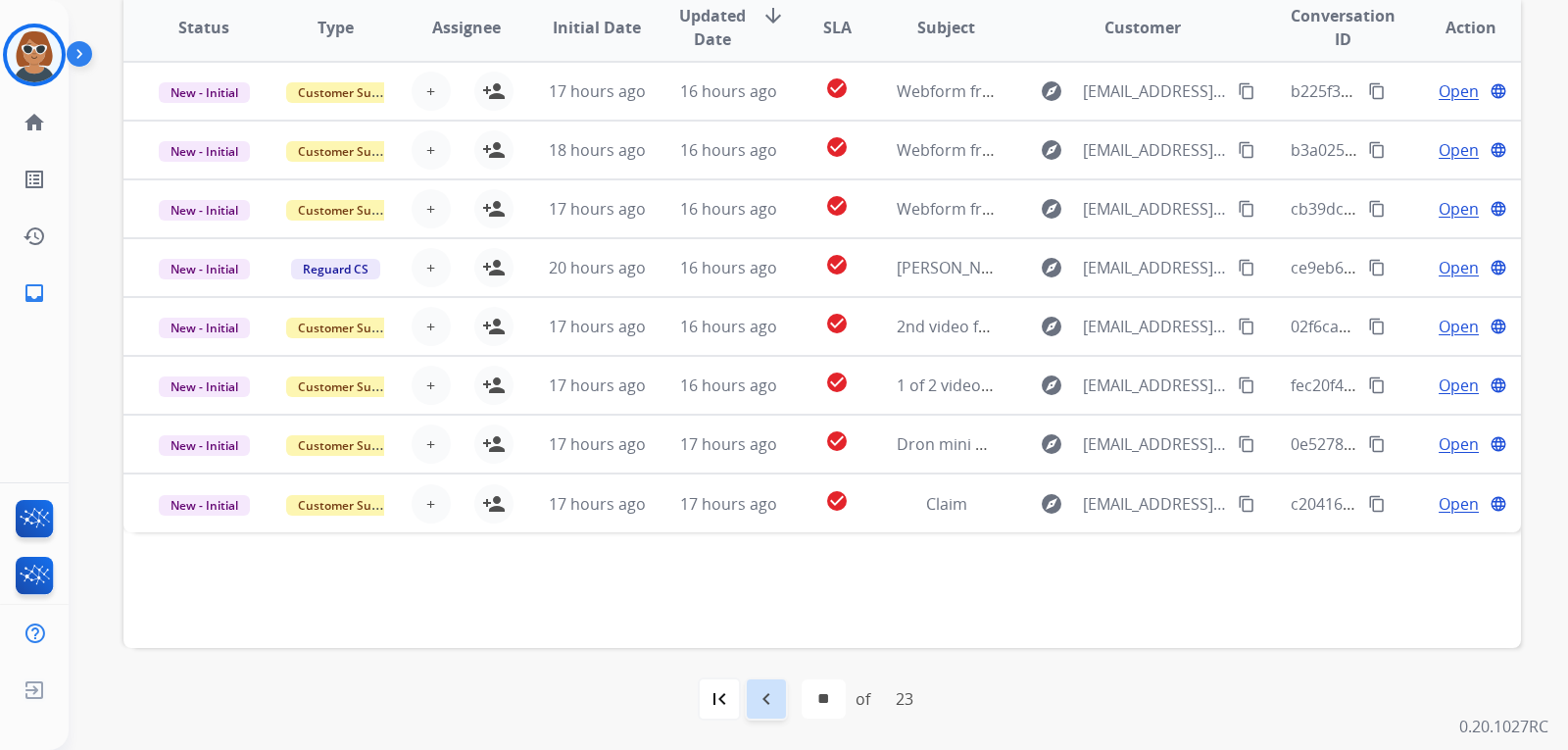
click at [762, 700] on mat-icon "navigate_before" at bounding box center [766, 699] width 24 height 24
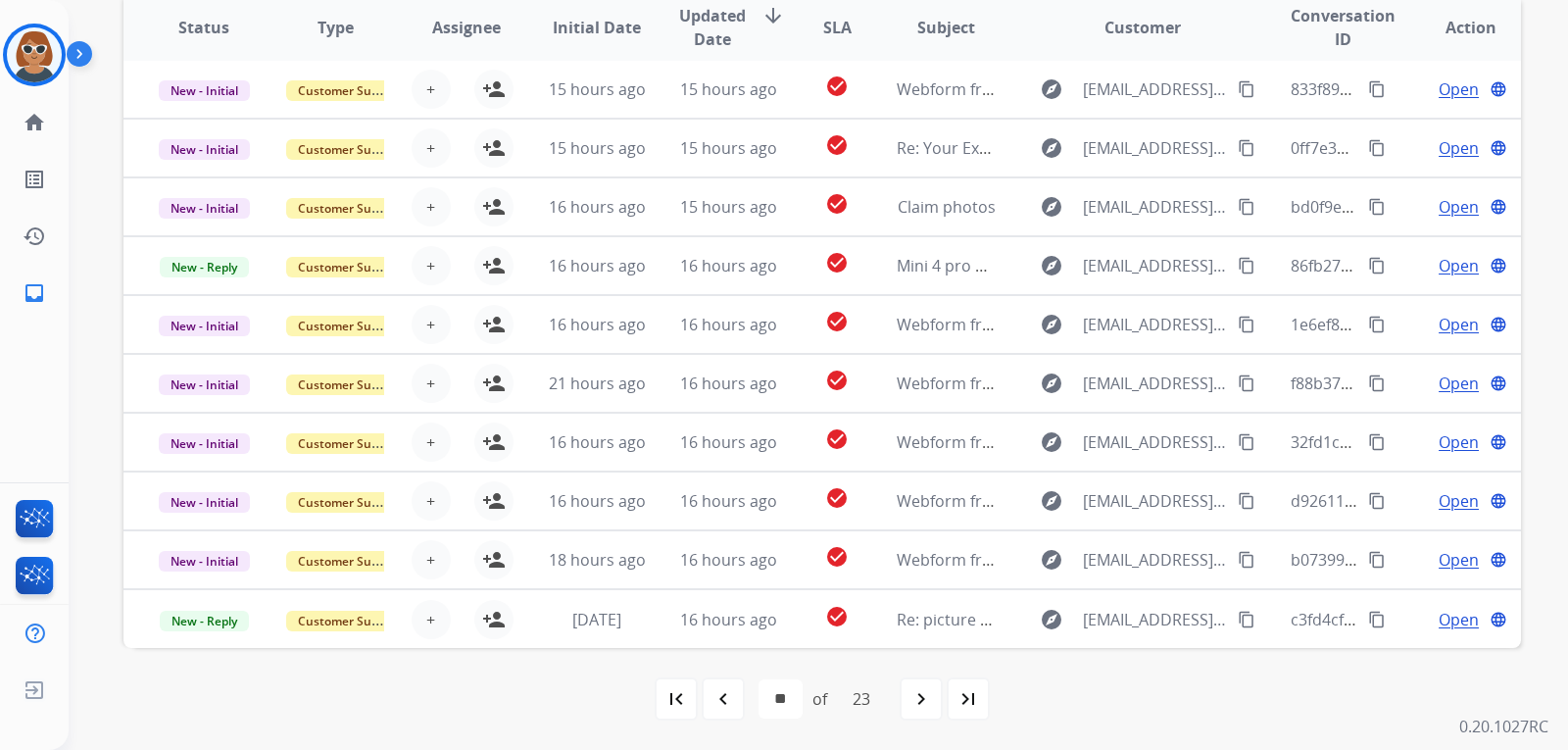
click at [727, 696] on mat-icon "navigate_before" at bounding box center [723, 699] width 24 height 24
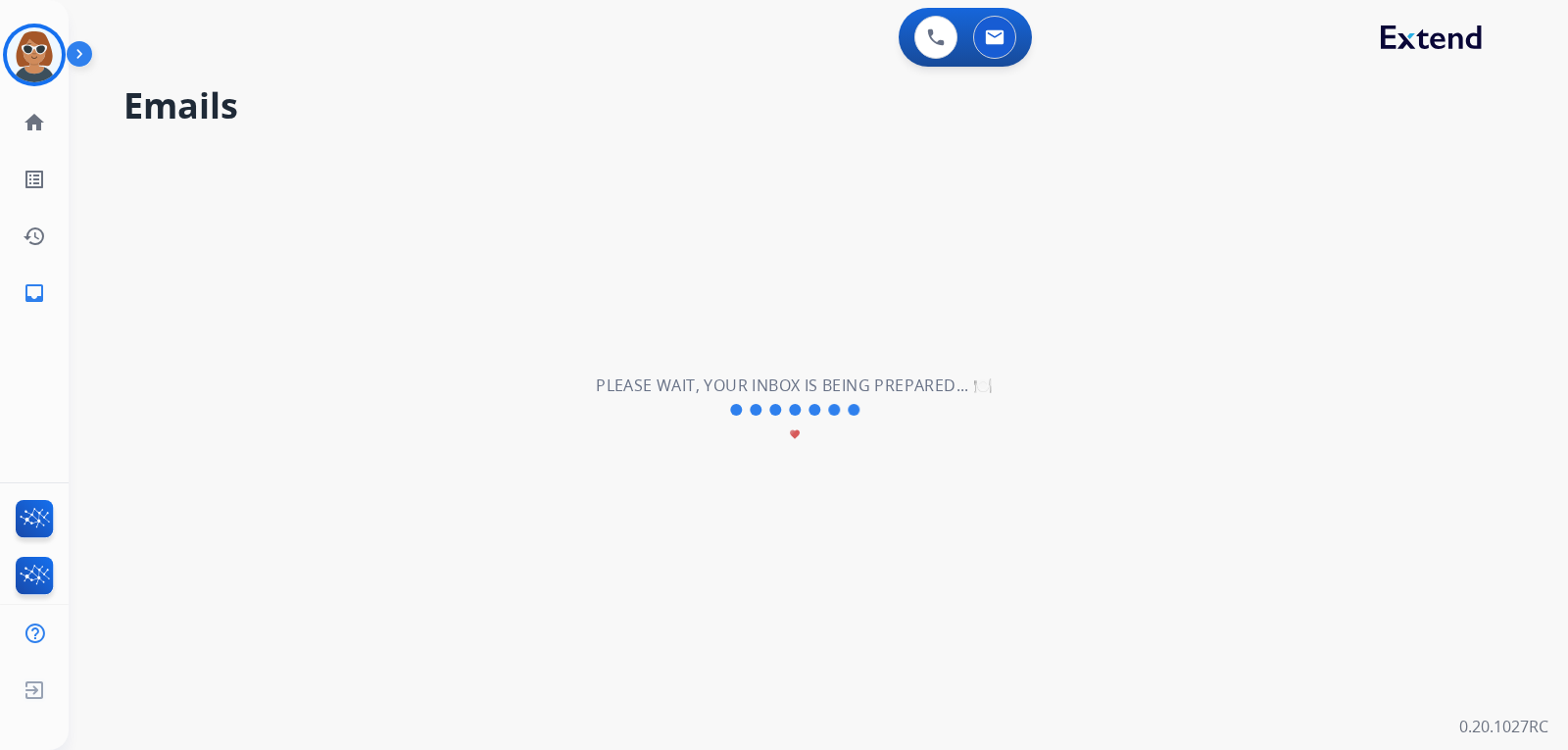
click at [727, 696] on div "**********" at bounding box center [795, 410] width 1452 height 679
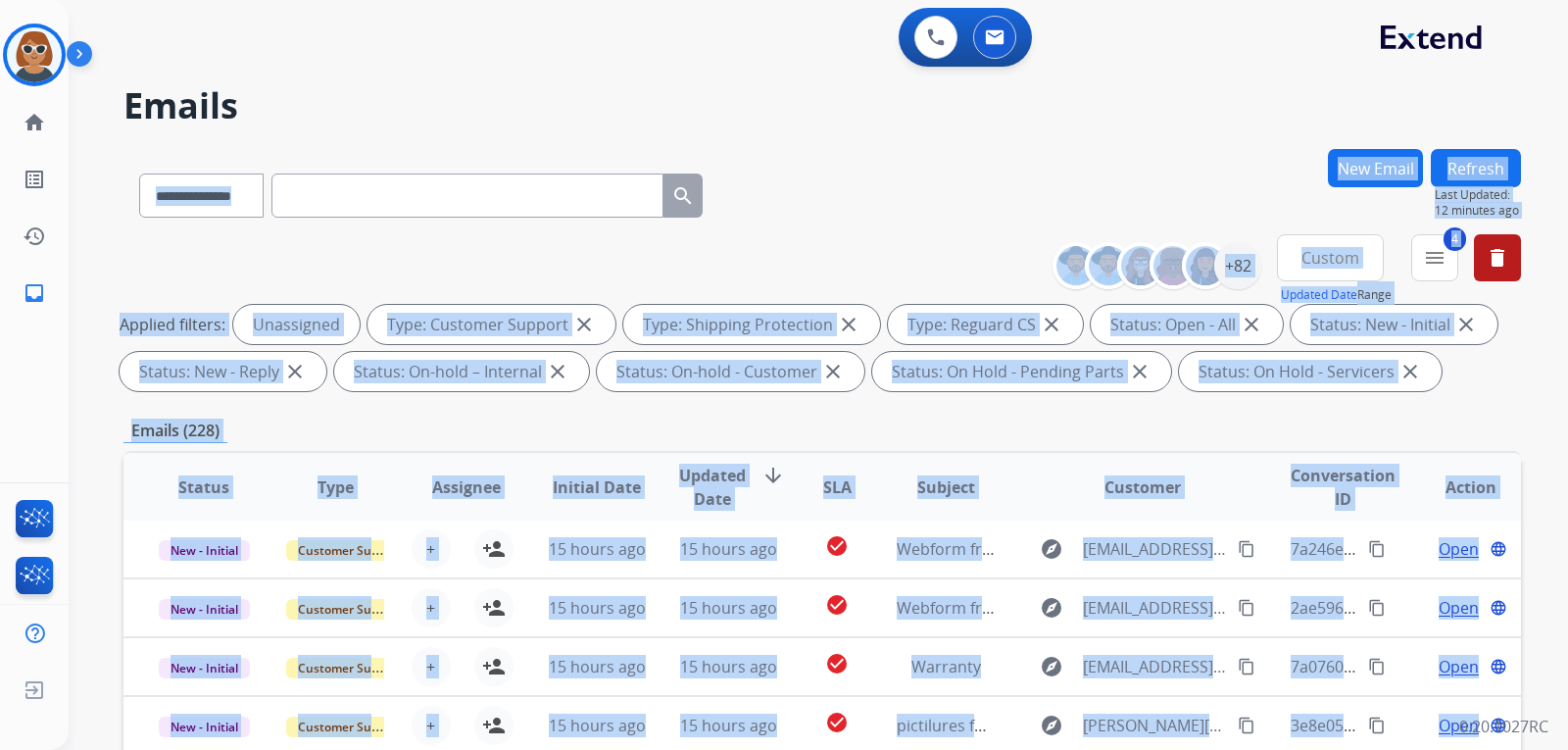
click at [935, 124] on h2 "Emails" at bounding box center [822, 106] width 1397 height 39
click at [952, 214] on div "**********" at bounding box center [822, 191] width 1397 height 85
click at [987, 445] on div "**********" at bounding box center [822, 679] width 1397 height 1060
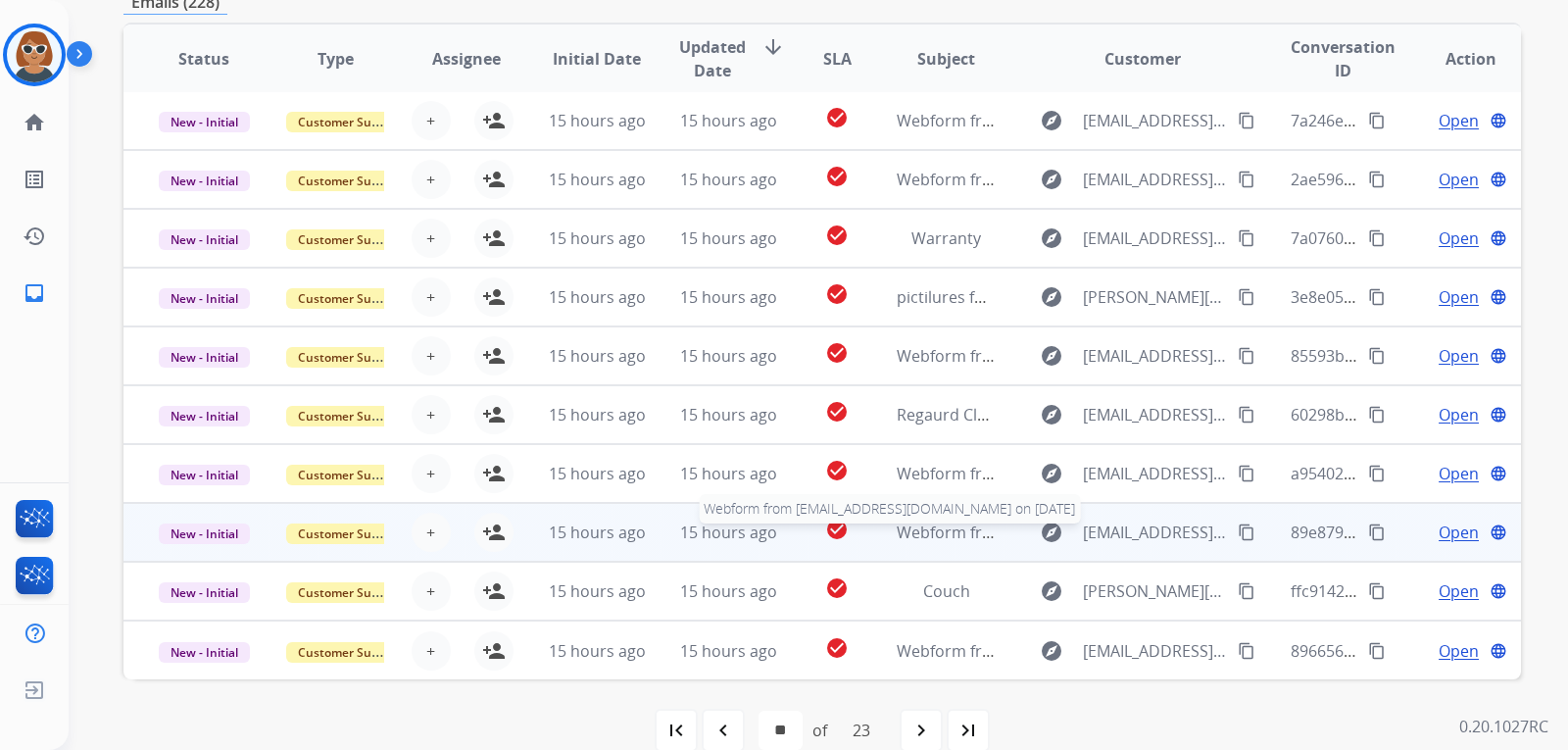
scroll to position [459, 0]
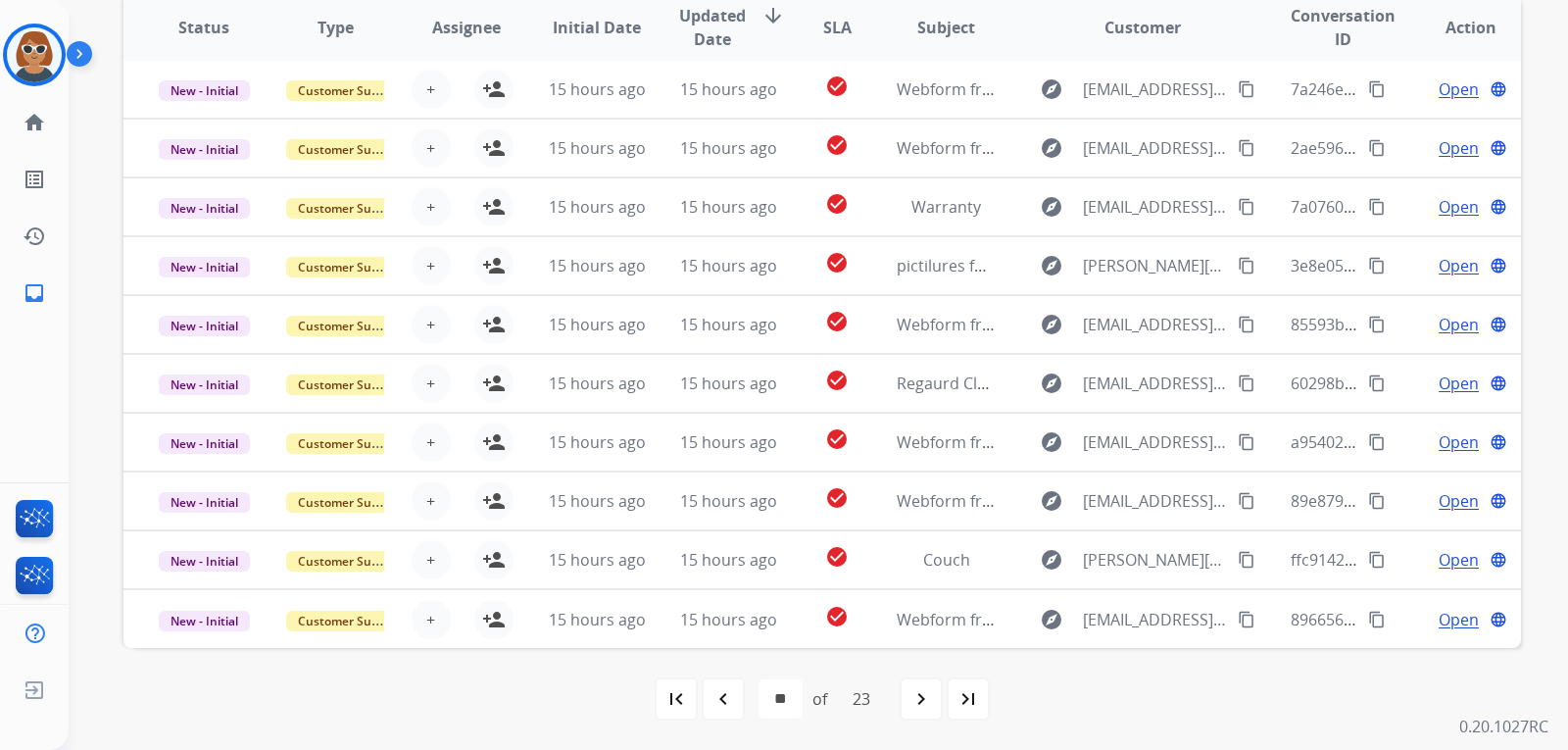
click at [716, 696] on mat-icon "navigate_before" at bounding box center [723, 699] width 24 height 24
click at [722, 702] on mat-icon "navigate_before" at bounding box center [723, 699] width 24 height 24
click at [720, 692] on mat-icon "navigate_before" at bounding box center [723, 699] width 24 height 24
click at [721, 700] on mat-icon "navigate_before" at bounding box center [723, 699] width 24 height 24
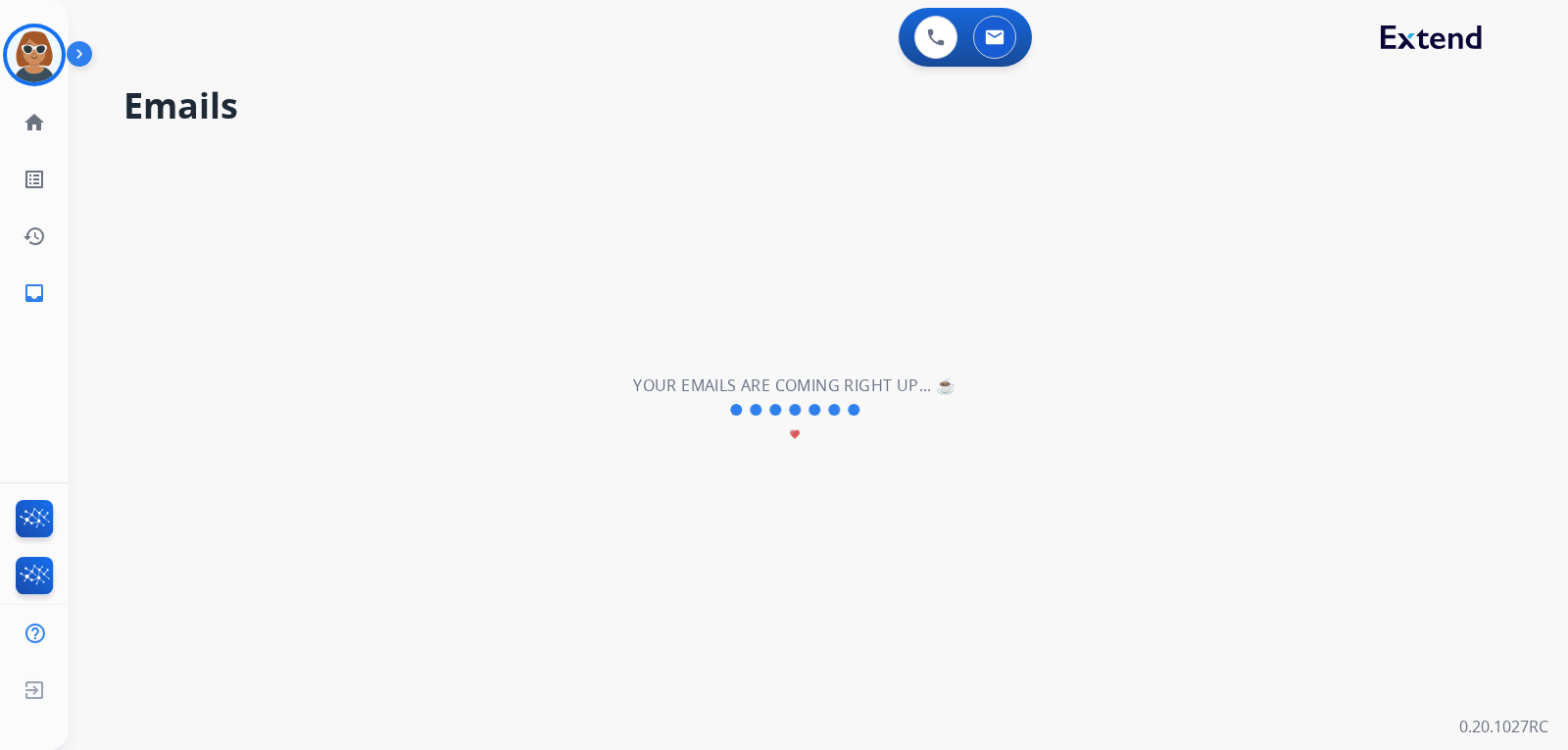
scroll to position [0, 0]
click at [724, 700] on div "**********" at bounding box center [795, 410] width 1452 height 679
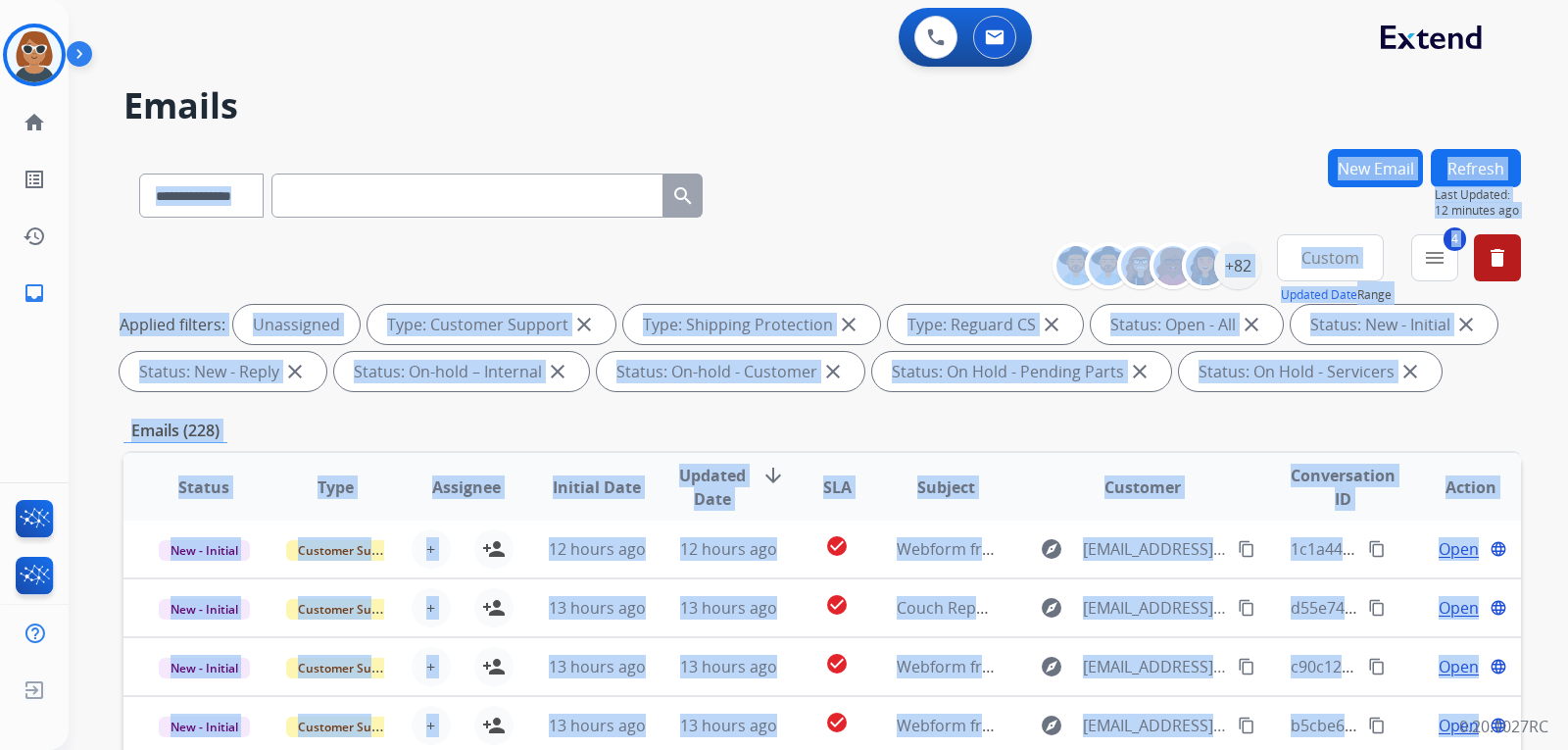
click at [948, 203] on div "**********" at bounding box center [822, 191] width 1397 height 85
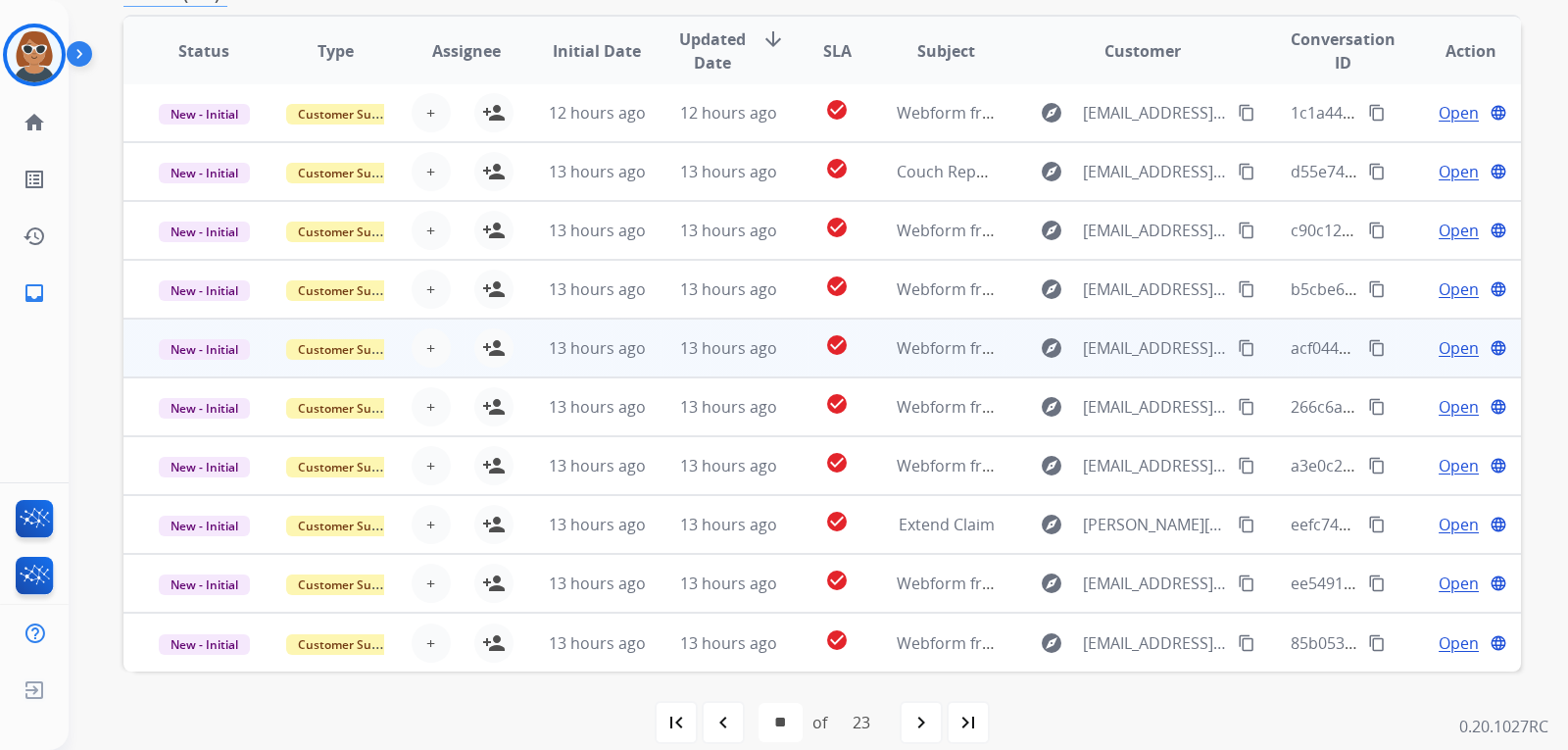
scroll to position [459, 0]
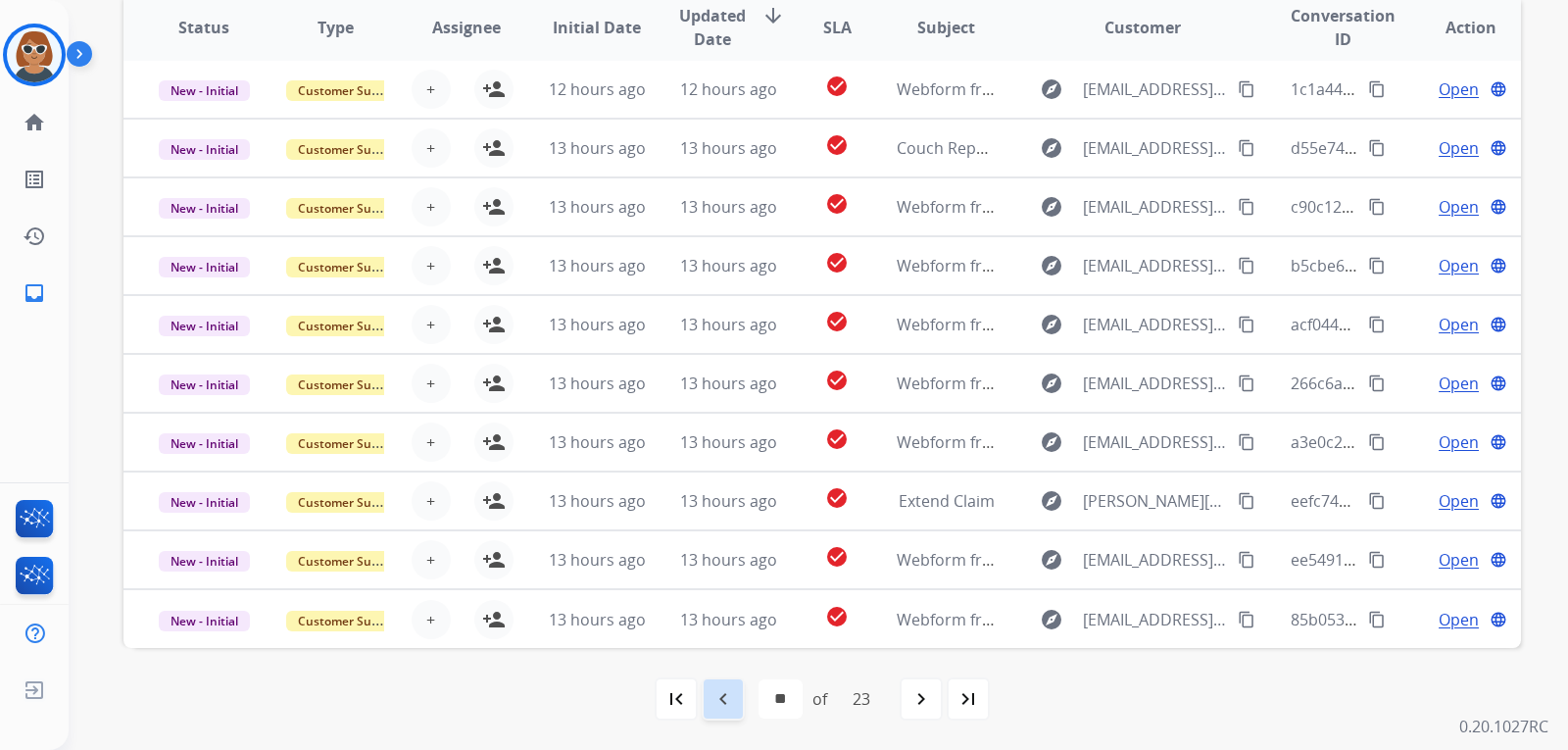
click at [717, 698] on mat-icon "navigate_before" at bounding box center [723, 699] width 24 height 24
click at [733, 706] on div "navigate_before" at bounding box center [723, 699] width 43 height 43
click at [721, 698] on mat-icon "navigate_before" at bounding box center [723, 699] width 24 height 24
click at [713, 700] on mat-icon "navigate_before" at bounding box center [723, 699] width 24 height 24
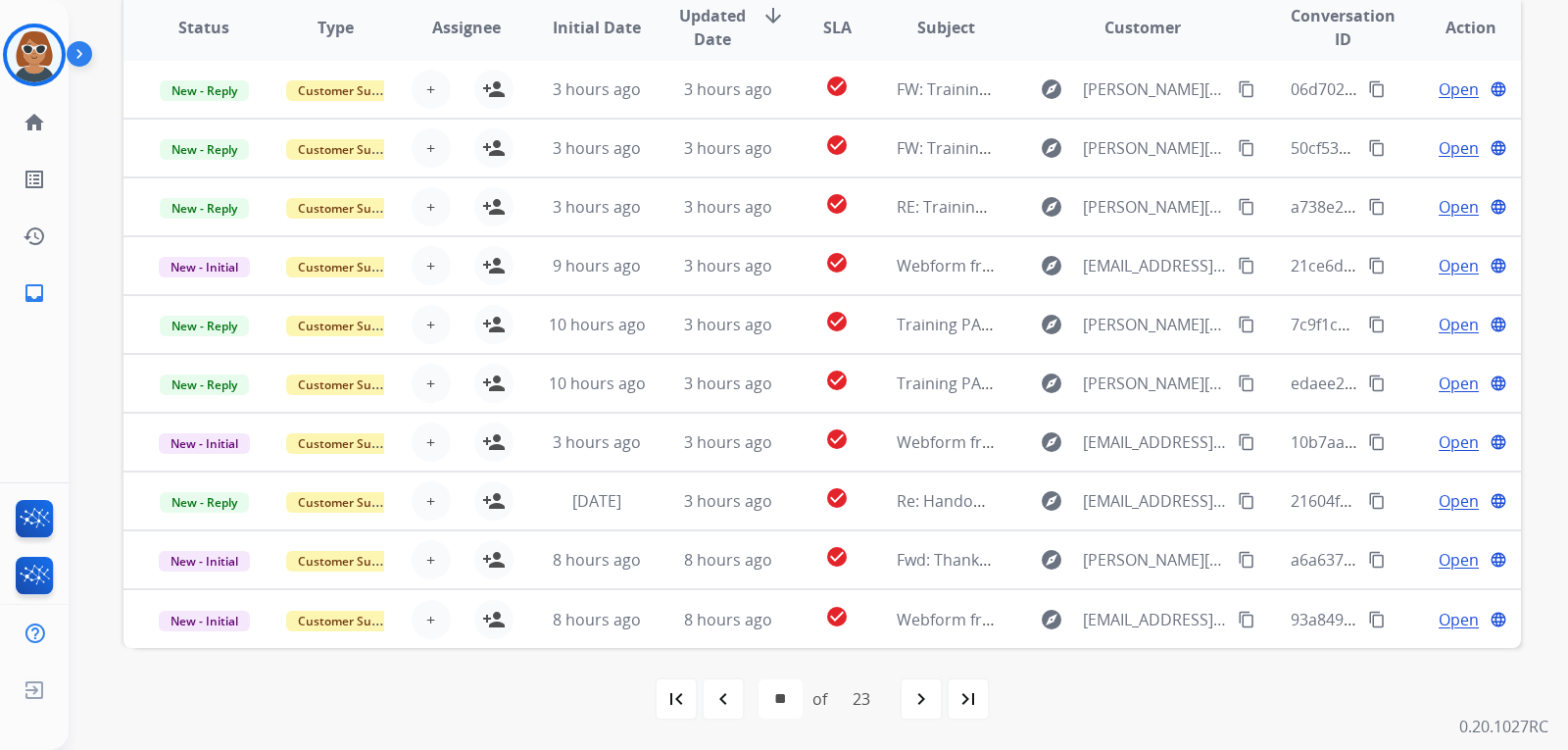
click at [722, 697] on mat-icon "navigate_before" at bounding box center [723, 699] width 24 height 24
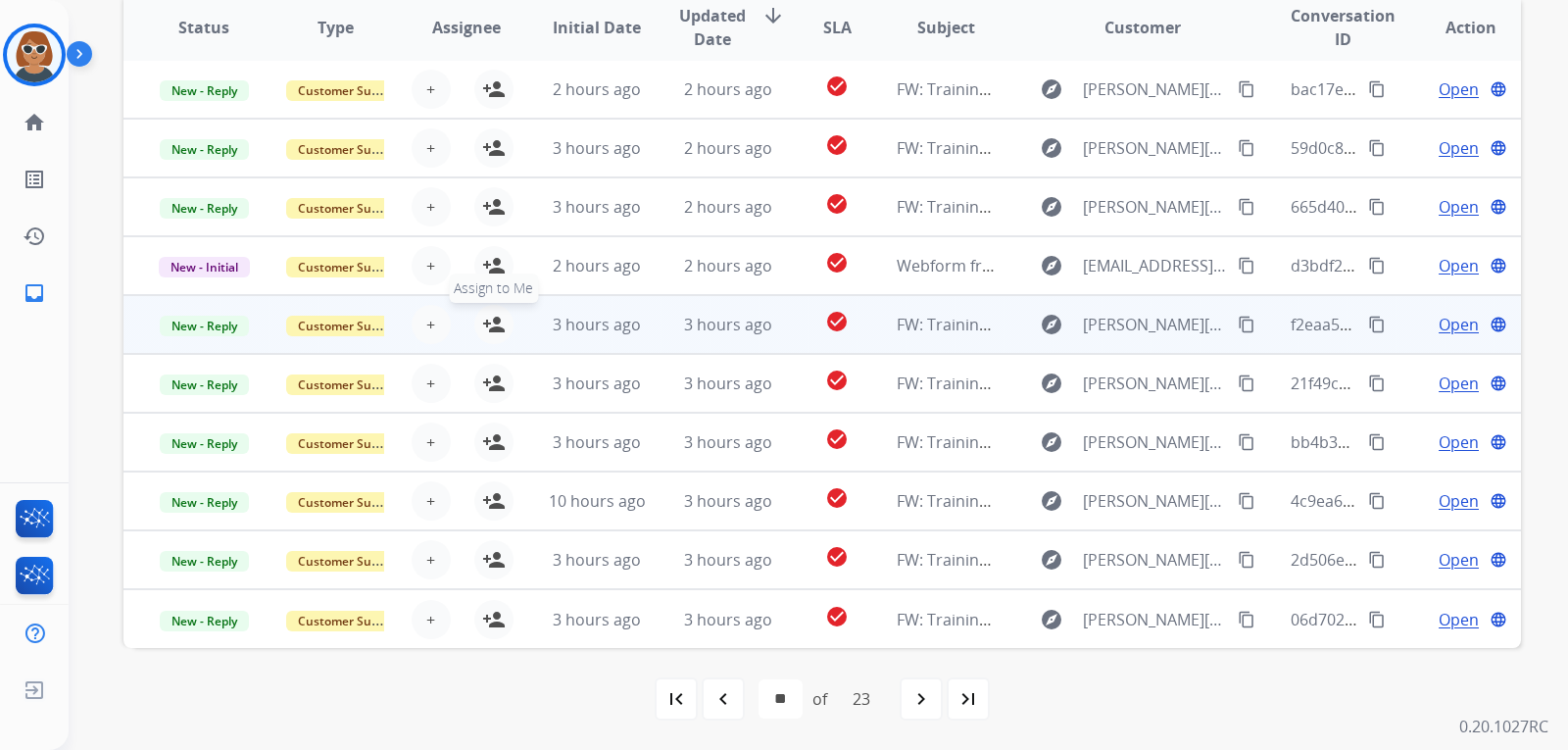
click at [487, 327] on mat-icon "person_add" at bounding box center [494, 325] width 24 height 24
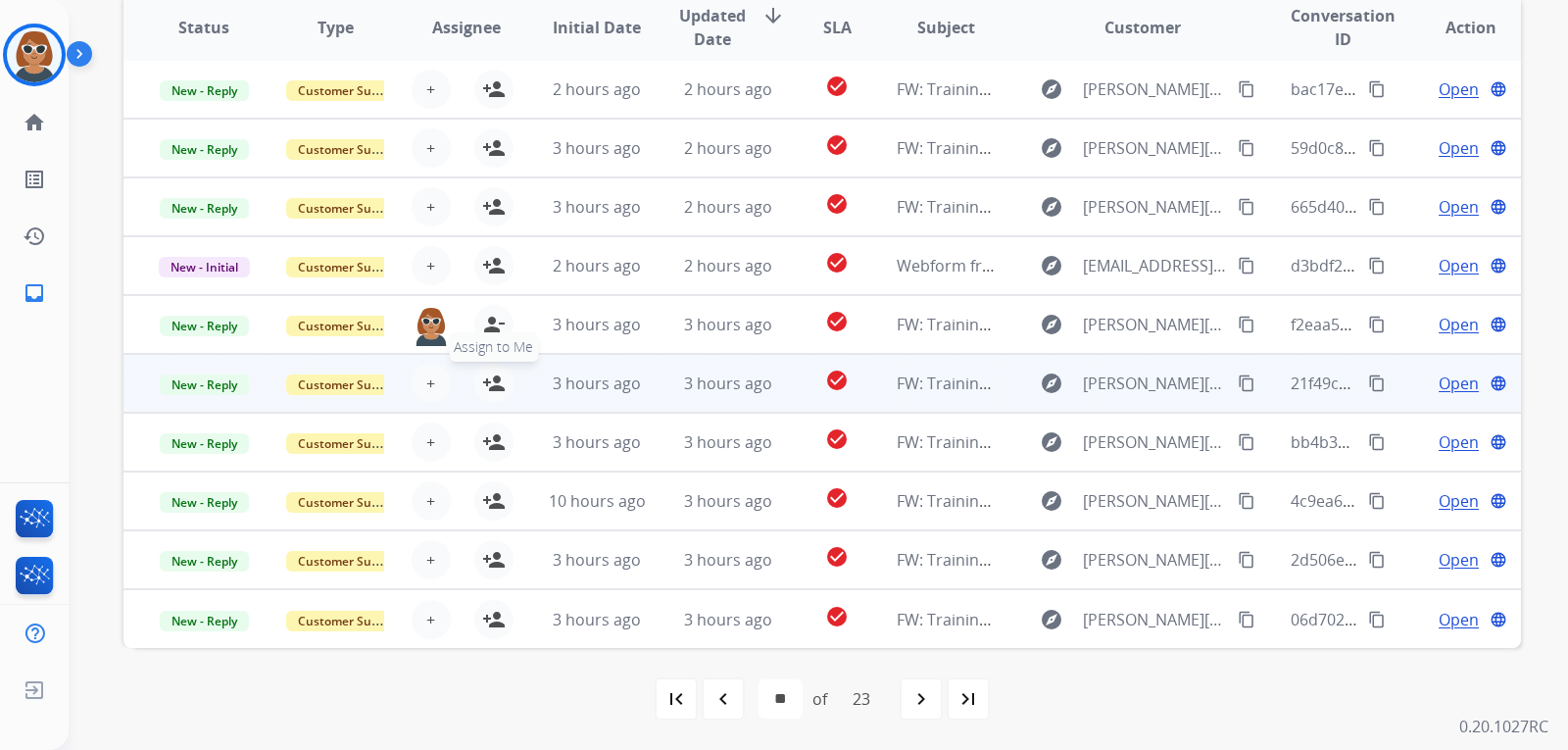
click at [482, 383] on mat-icon "person_add" at bounding box center [494, 383] width 24 height 24
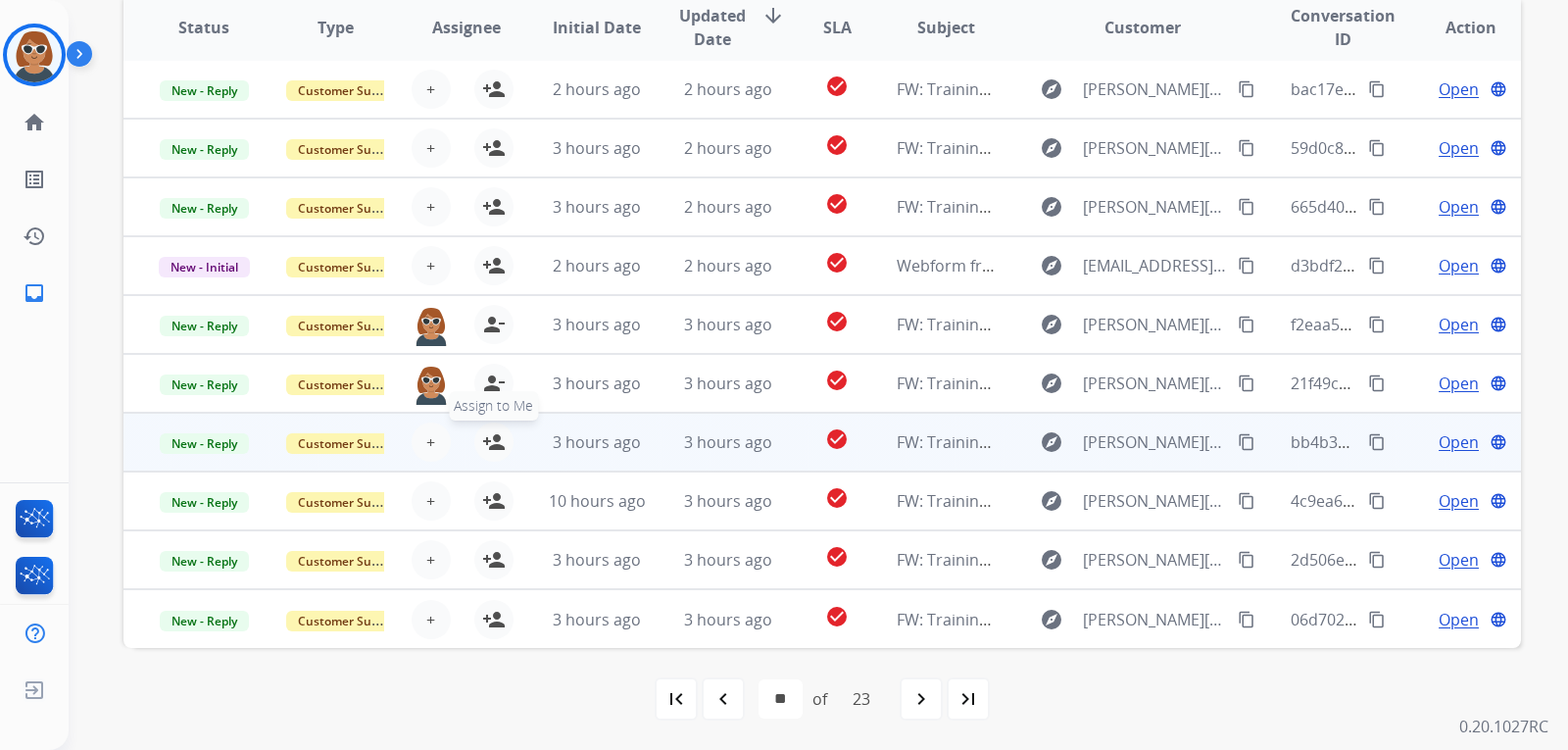
click at [478, 444] on button "person_add Assign to Me" at bounding box center [494, 442] width 39 height 39
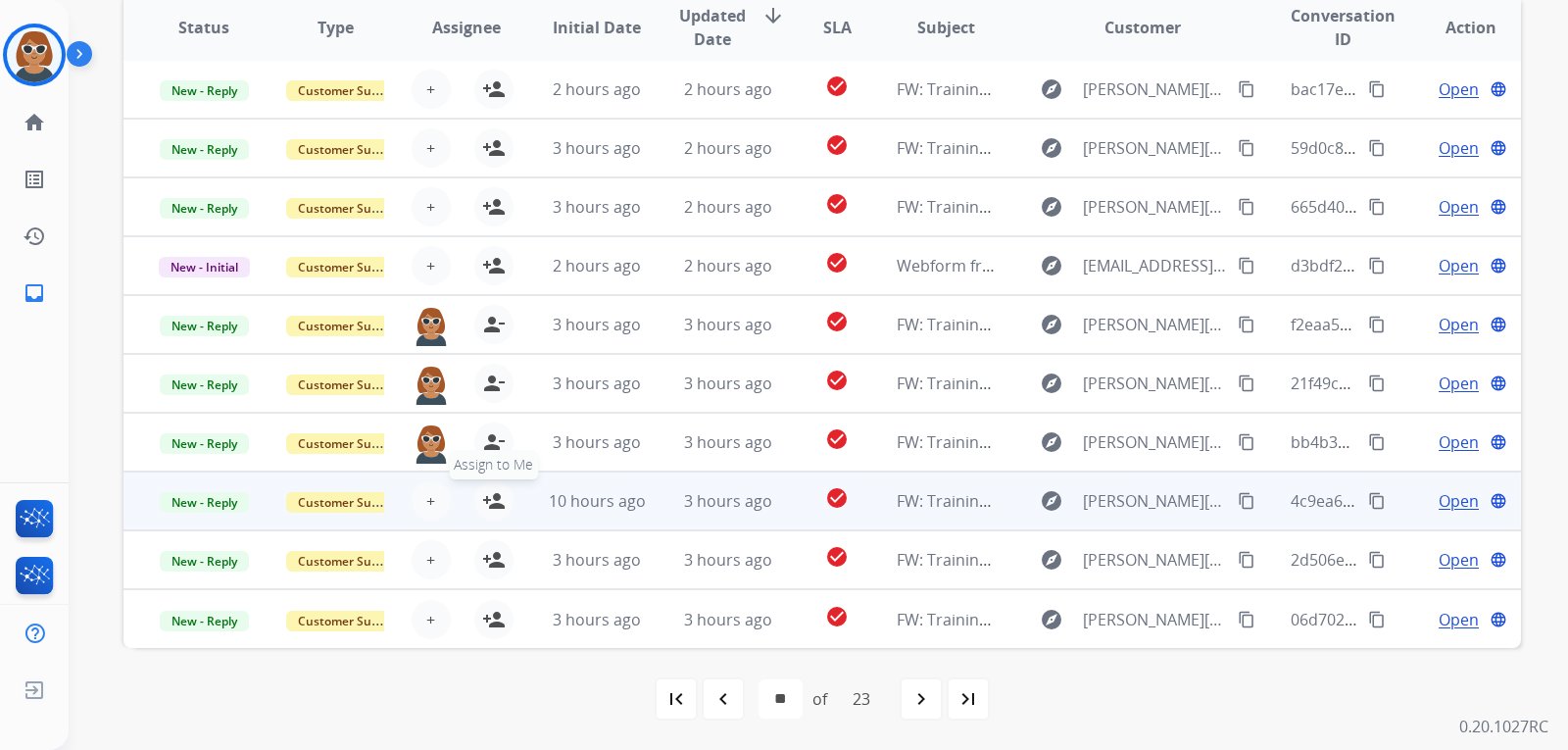
click at [482, 498] on mat-icon "person_add" at bounding box center [494, 501] width 24 height 24
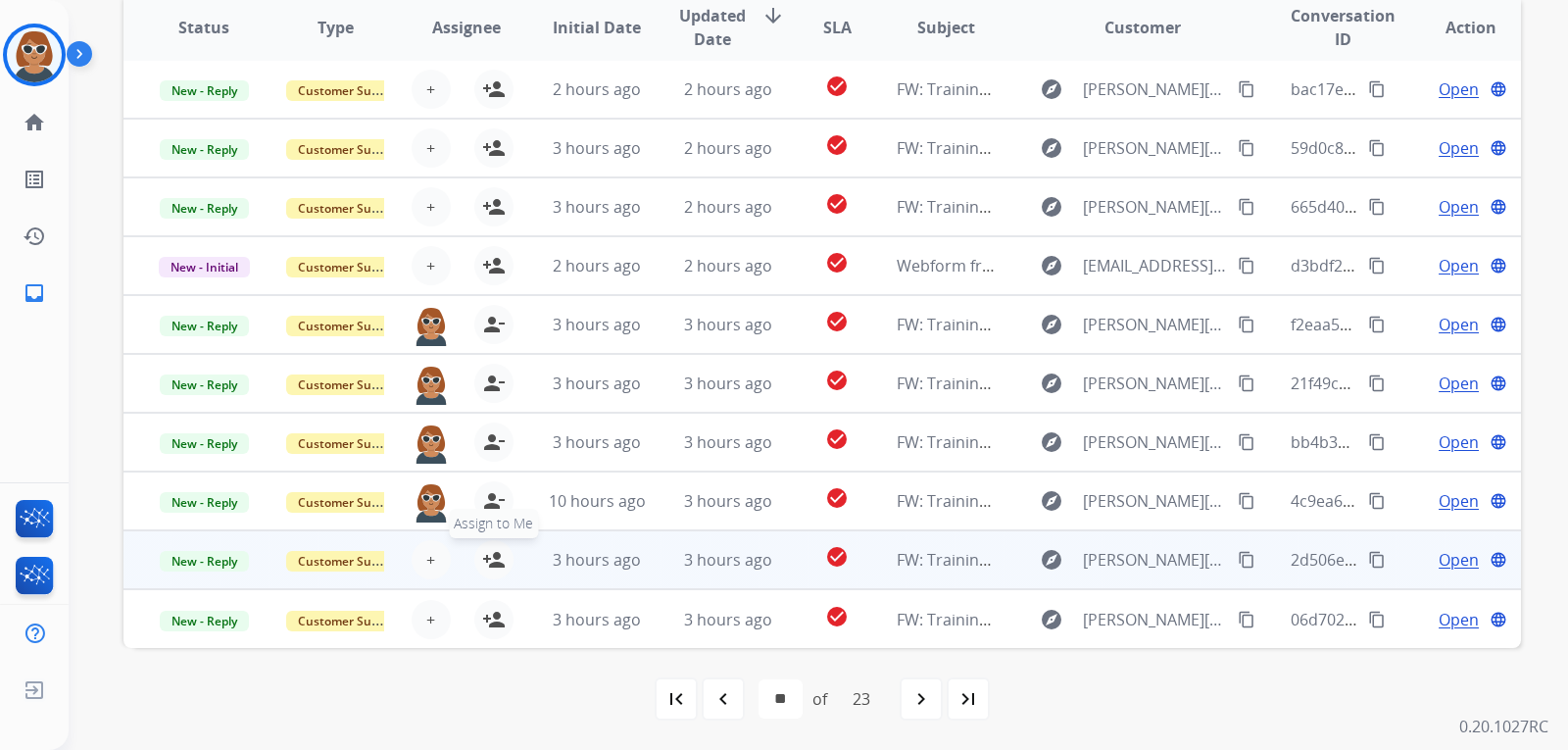
click at [482, 560] on mat-icon "person_add" at bounding box center [494, 560] width 24 height 24
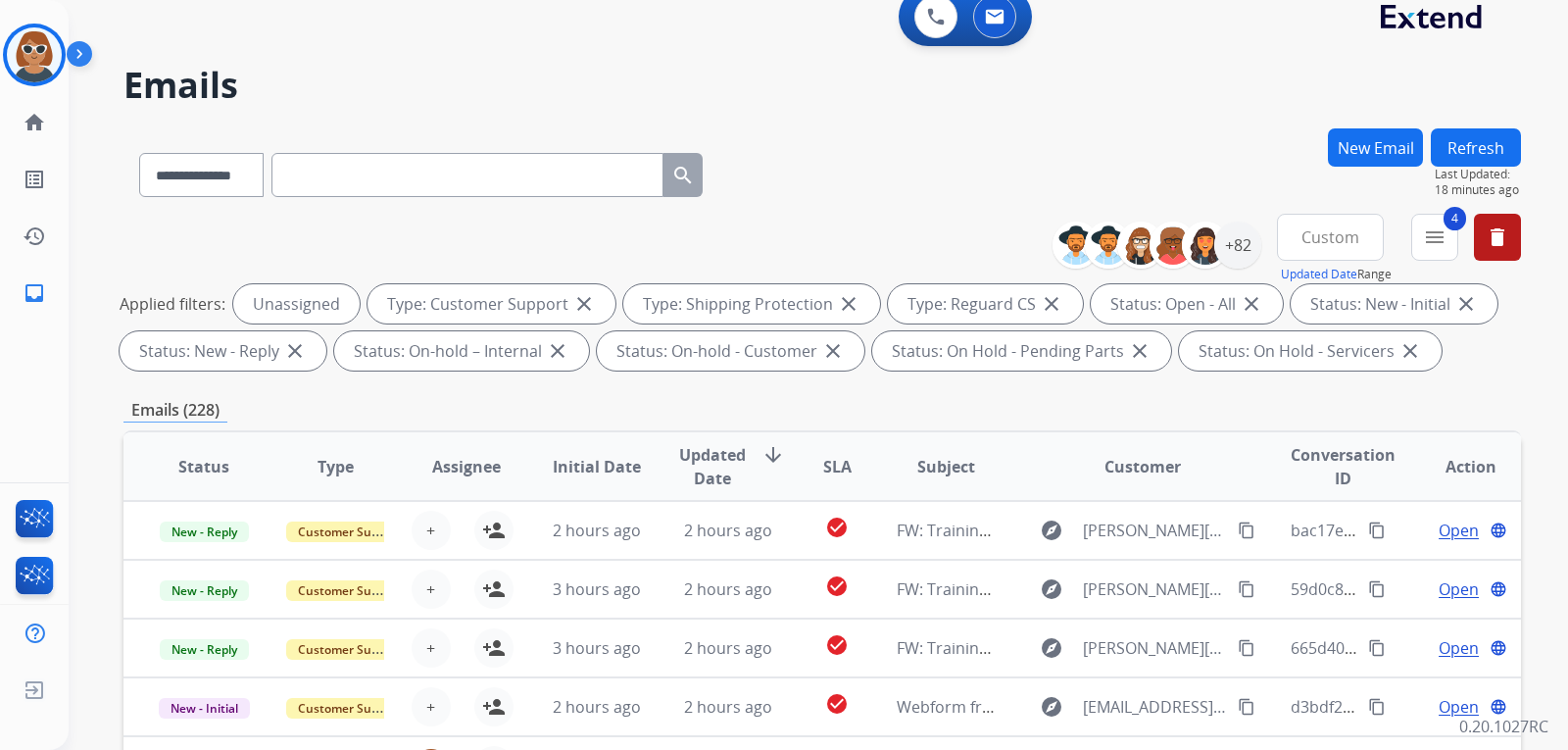
scroll to position [0, 0]
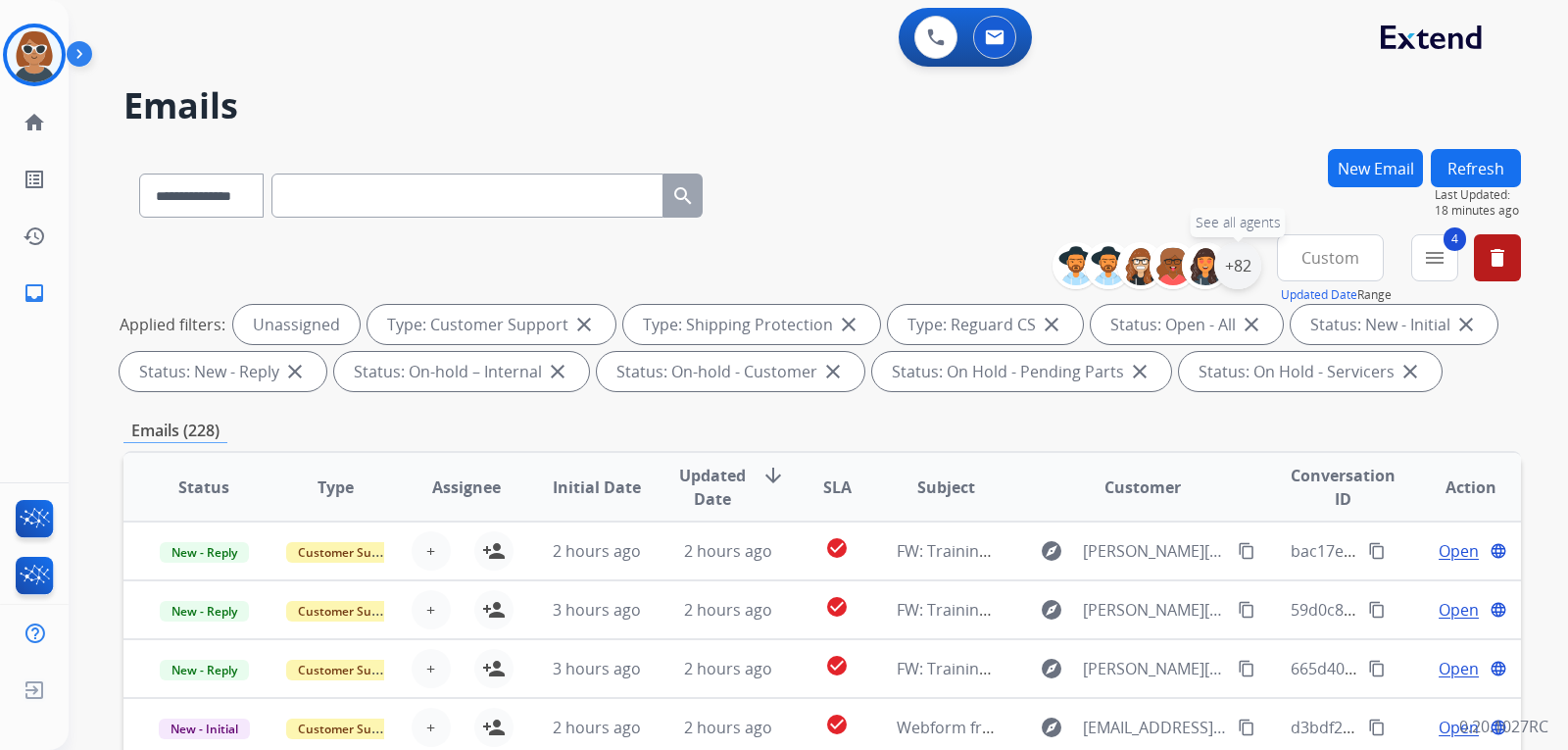
click at [1237, 271] on div "+82" at bounding box center [1237, 266] width 47 height 47
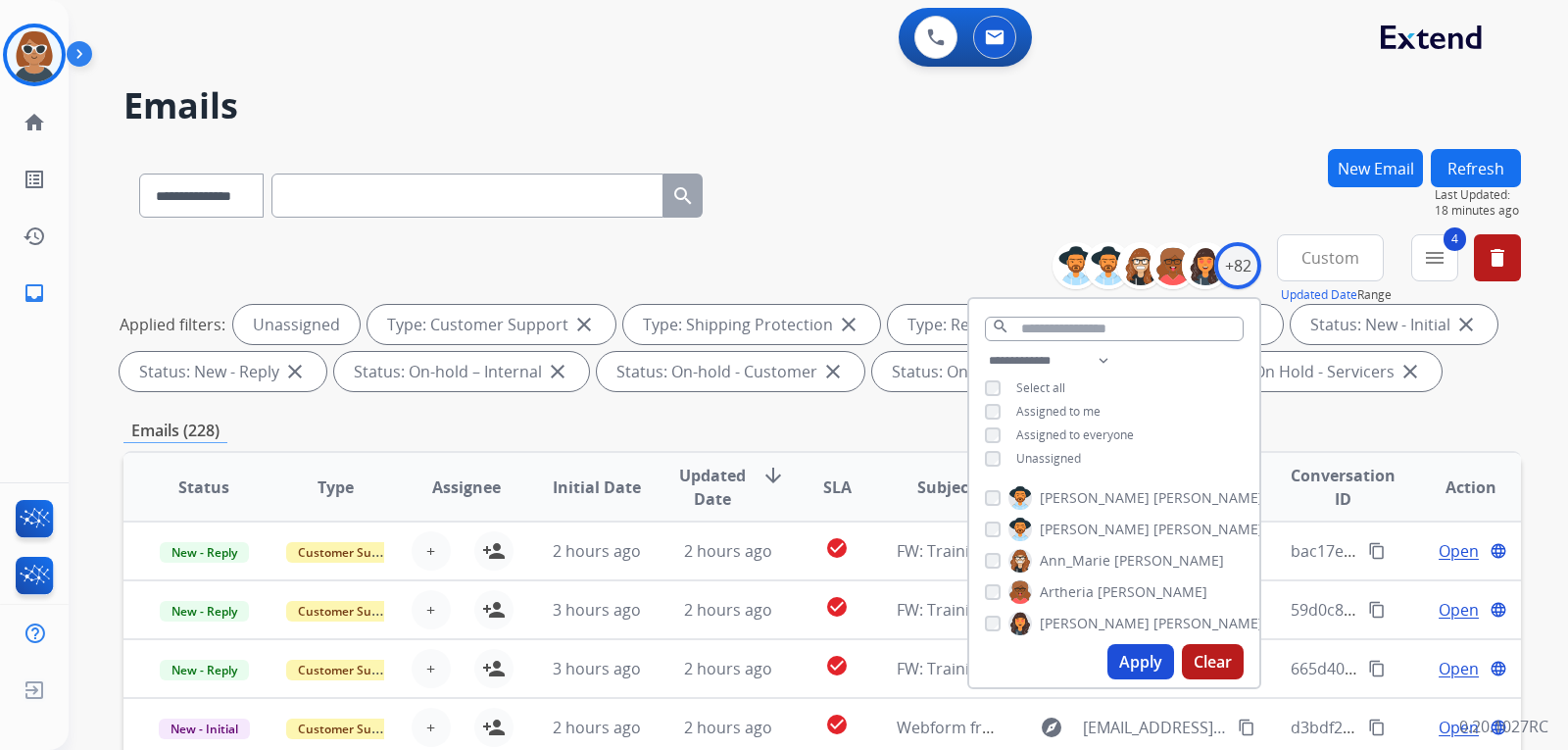
scroll to position [98, 0]
click at [1001, 409] on div "Assigned to me" at bounding box center [1043, 411] width 116 height 16
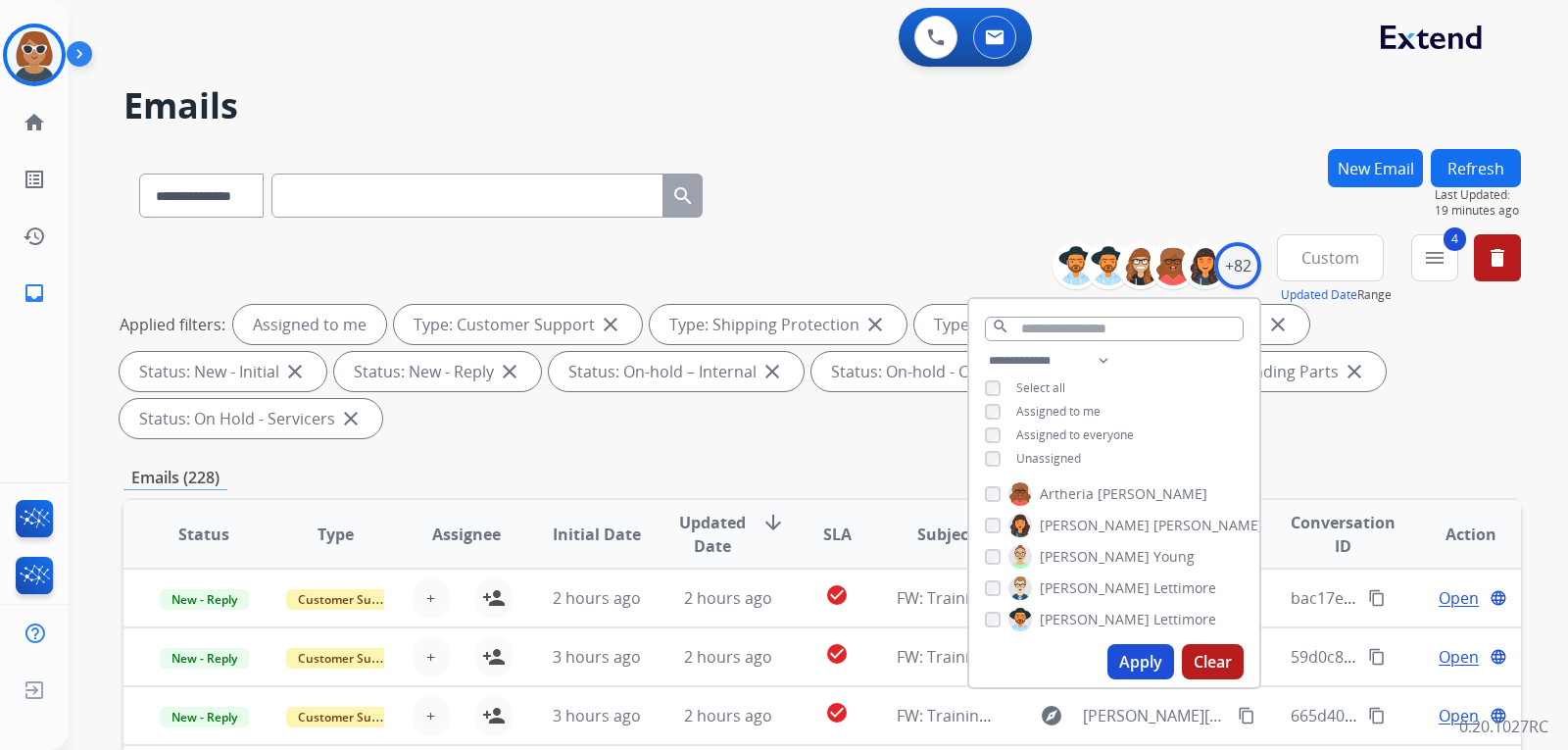
click at [1124, 669] on button "Apply" at bounding box center [1140, 662] width 67 height 35
select select "*"
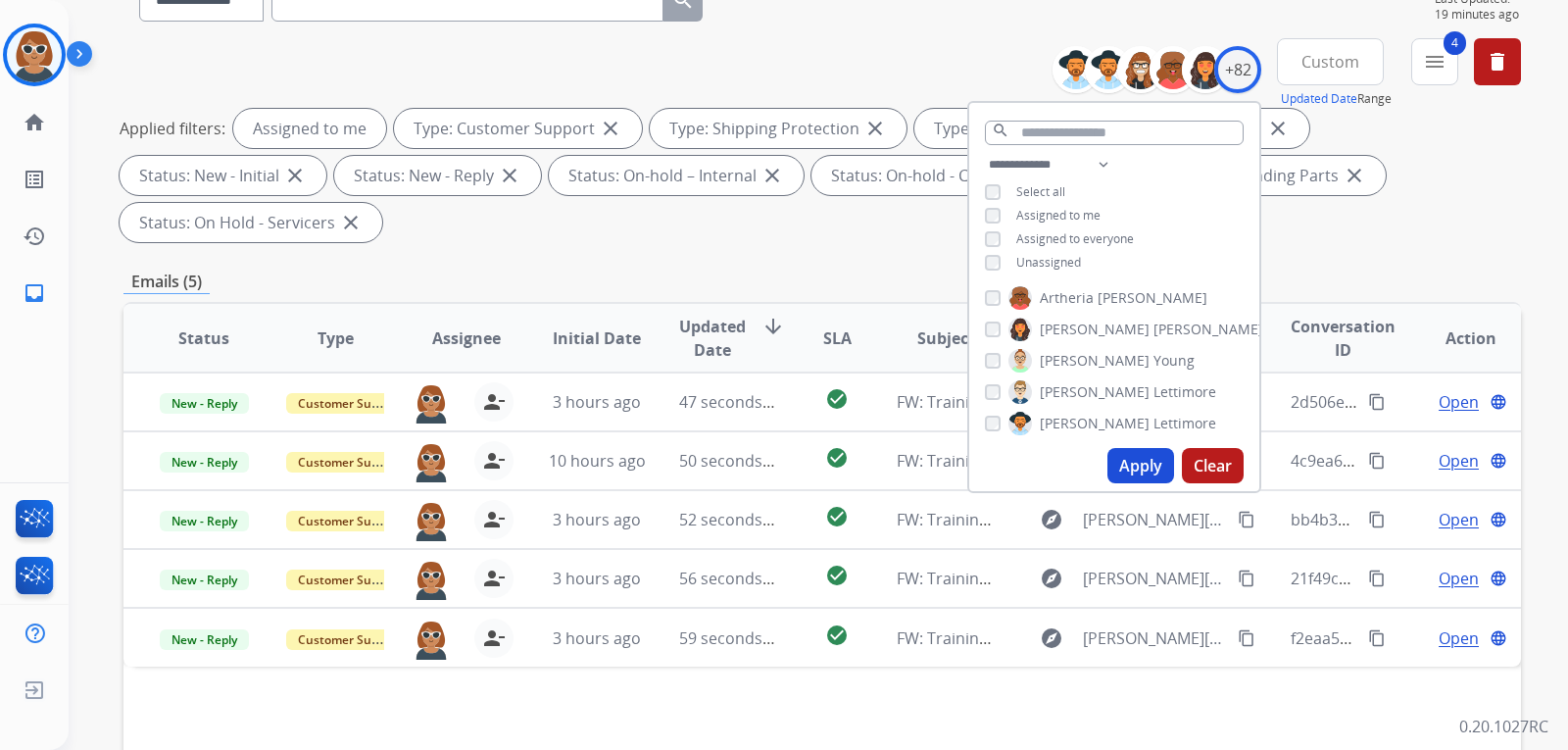
click at [949, 47] on div "**********" at bounding box center [822, 144] width 1397 height 212
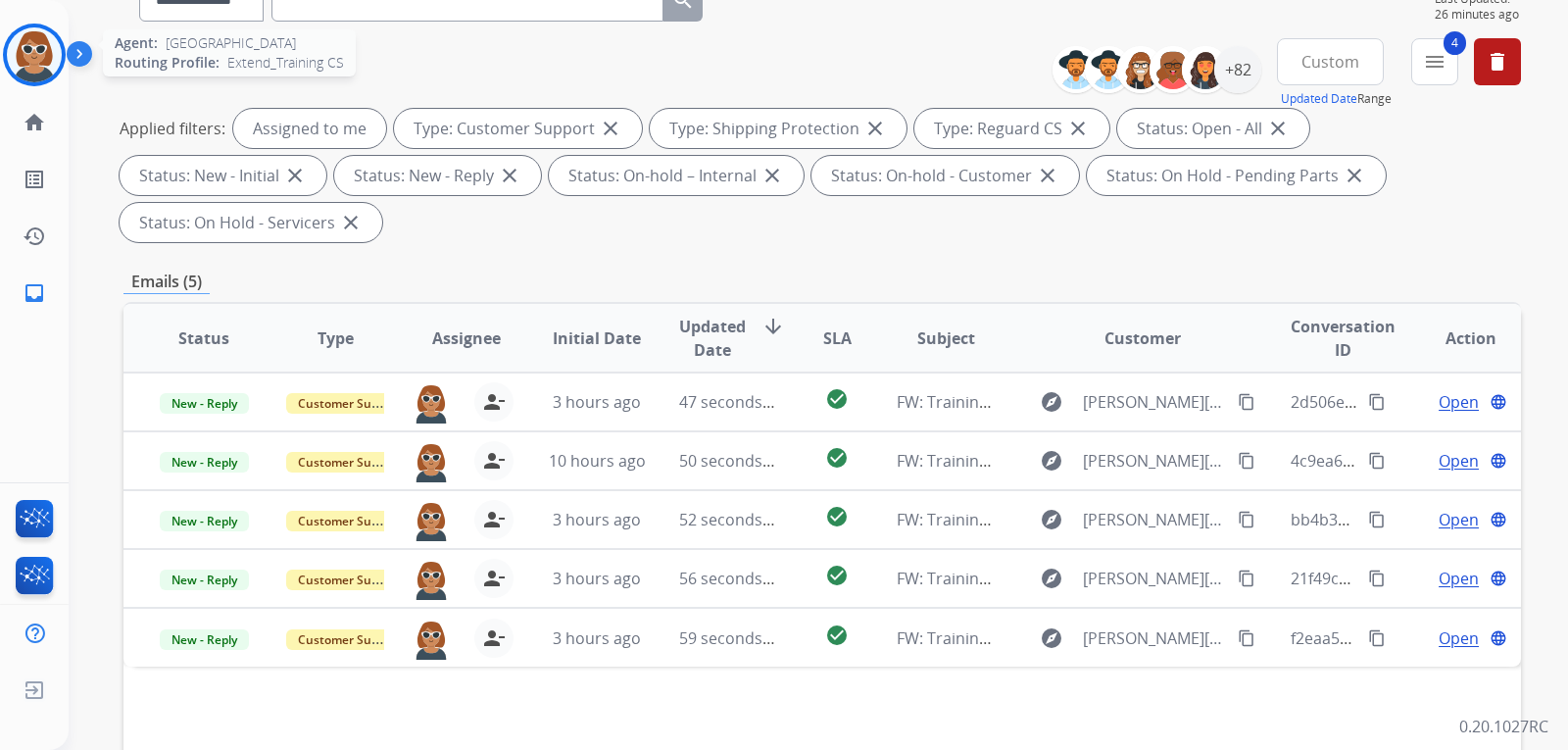
click at [38, 42] on img at bounding box center [34, 55] width 55 height 55
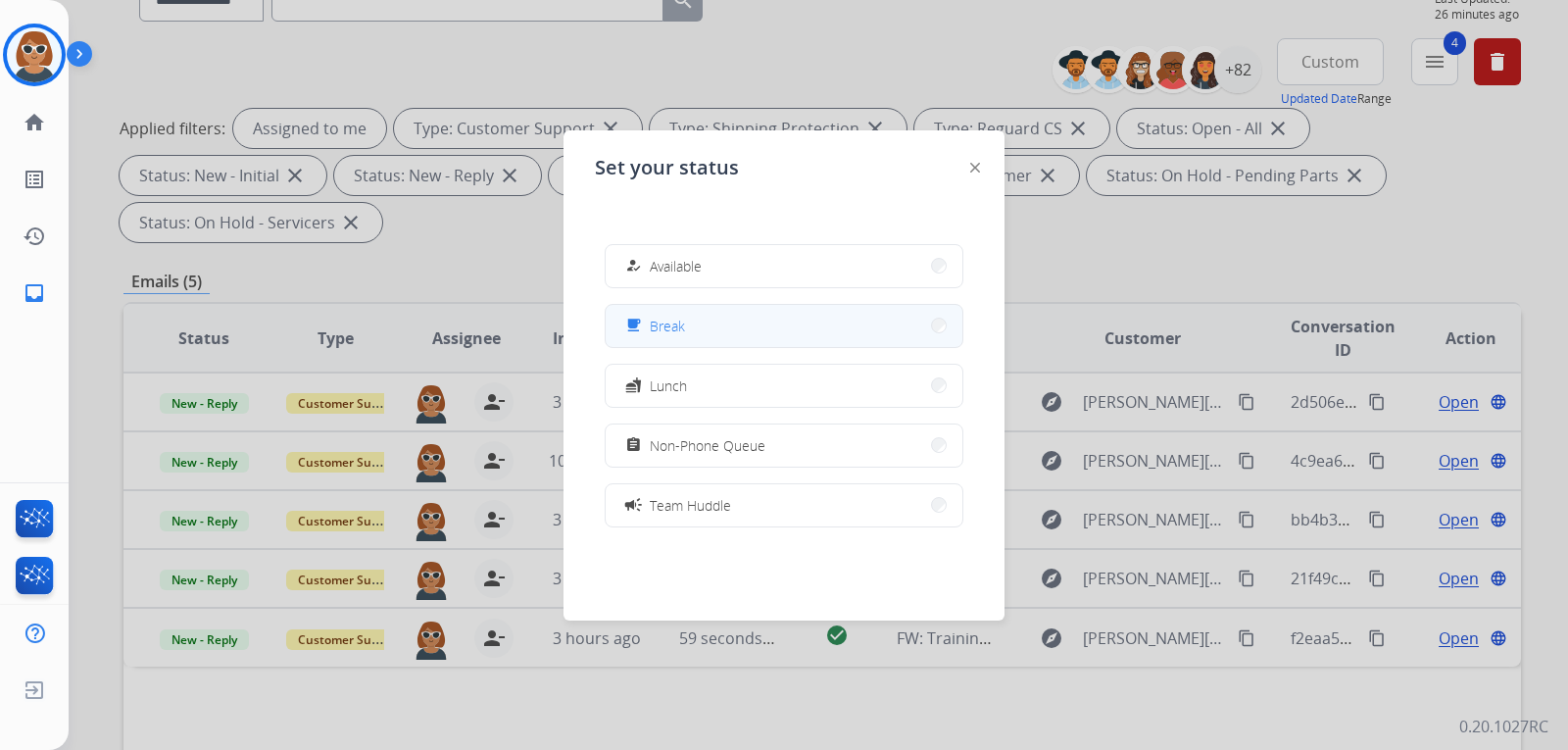
click at [733, 335] on button "free_breakfast Break" at bounding box center [783, 326] width 356 height 42
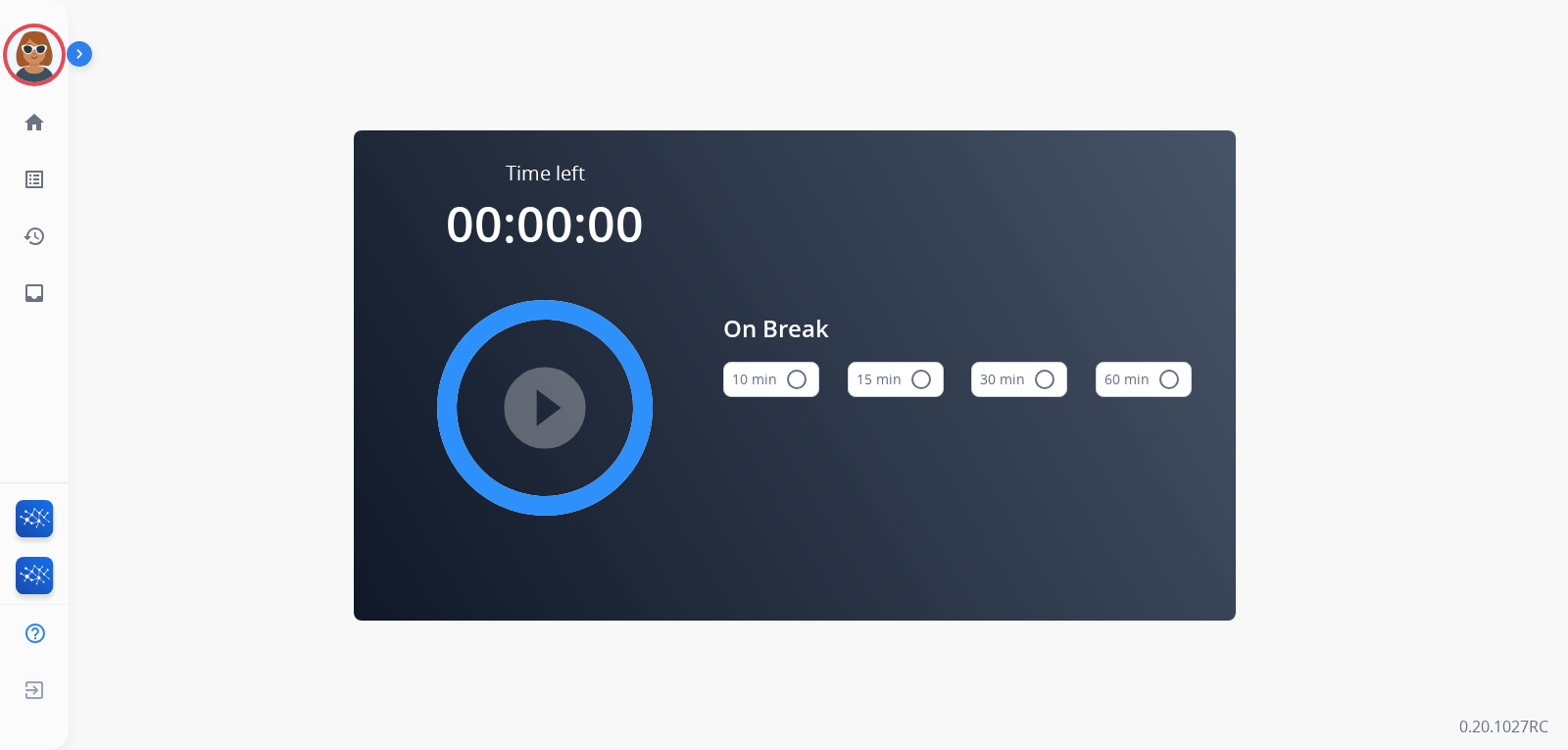
click at [84, 48] on img at bounding box center [83, 58] width 33 height 37
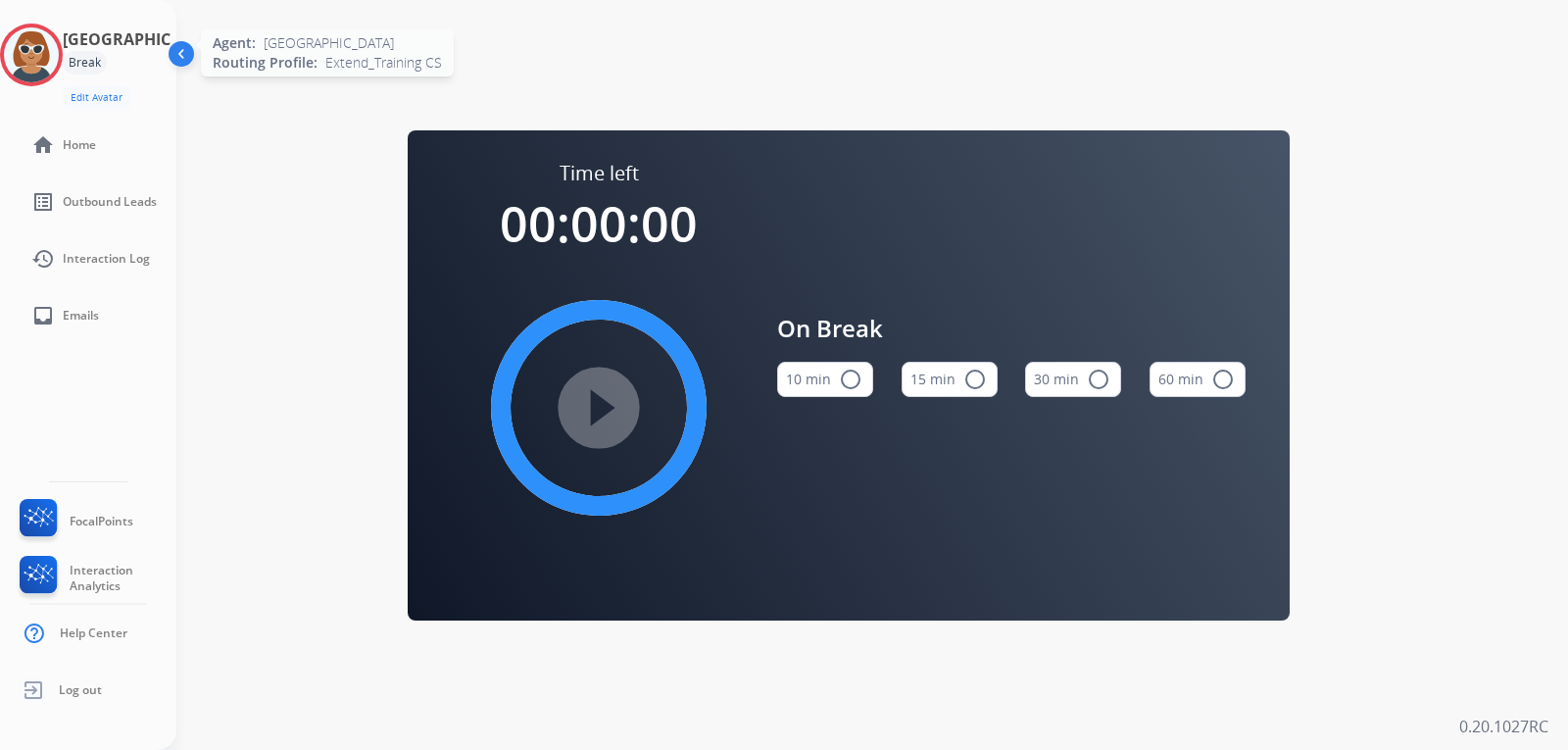
click at [58, 56] on img at bounding box center [31, 55] width 55 height 55
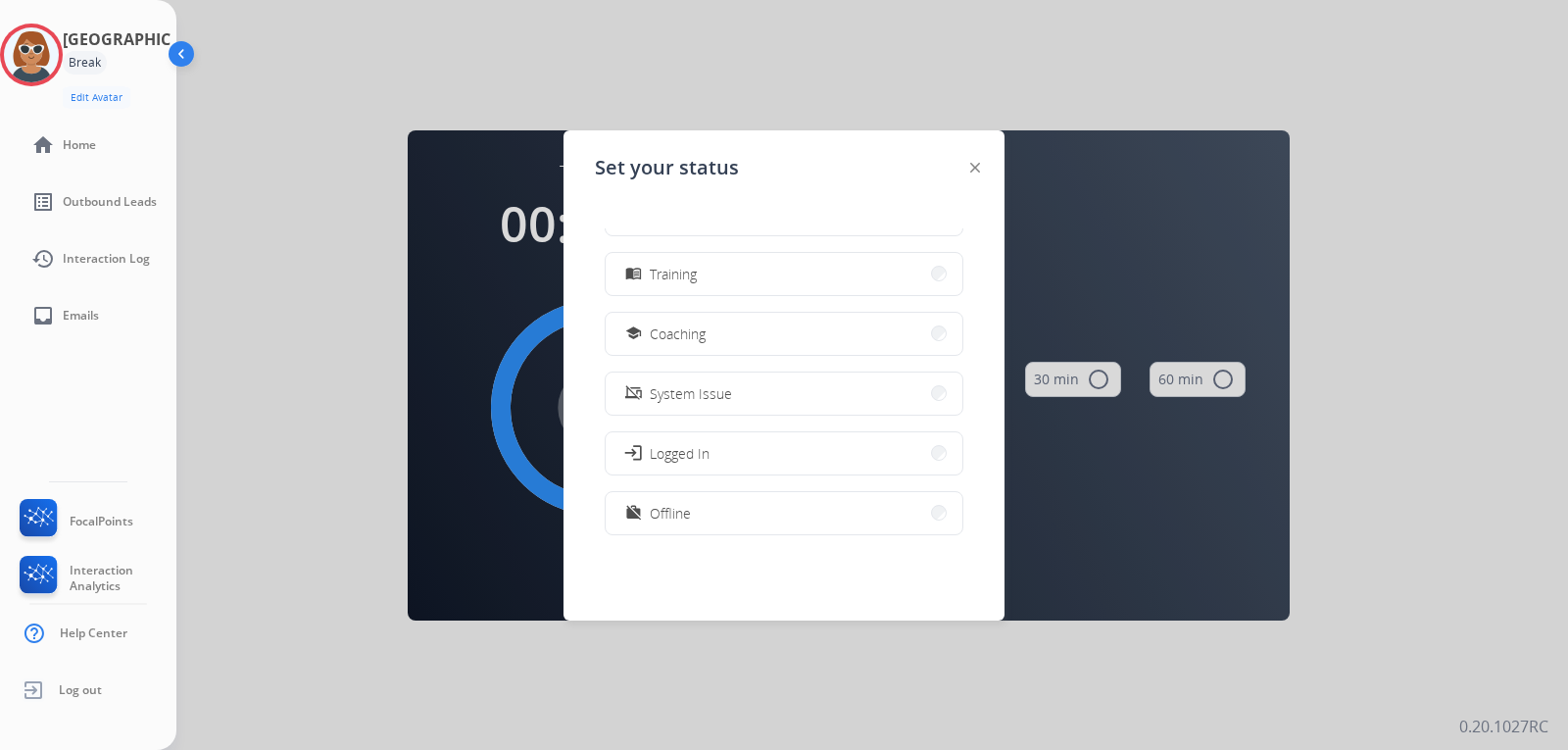
scroll to position [295, 0]
click at [692, 273] on span "Training" at bounding box center [673, 271] width 47 height 21
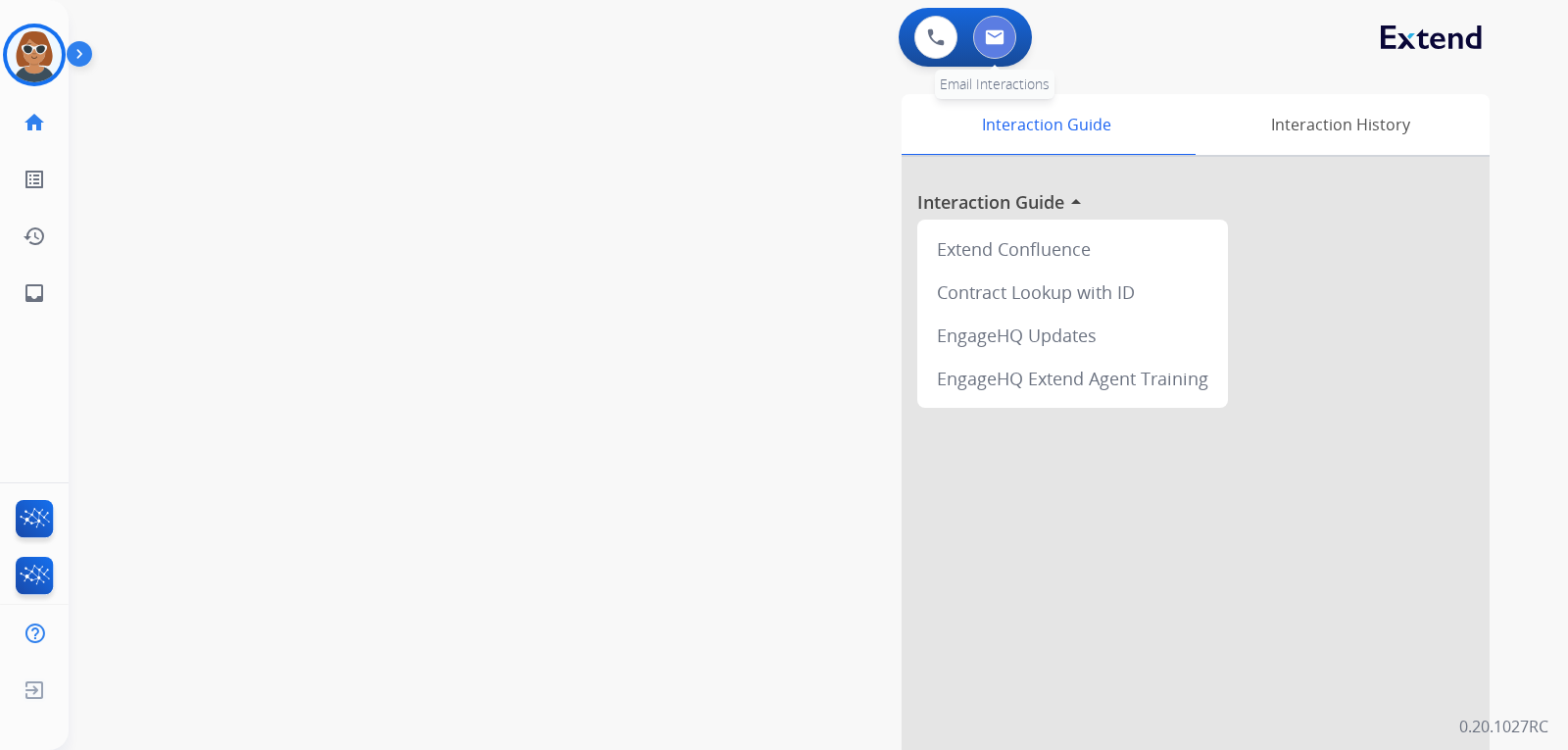
click at [1001, 51] on button at bounding box center [995, 37] width 43 height 43
select select "**********"
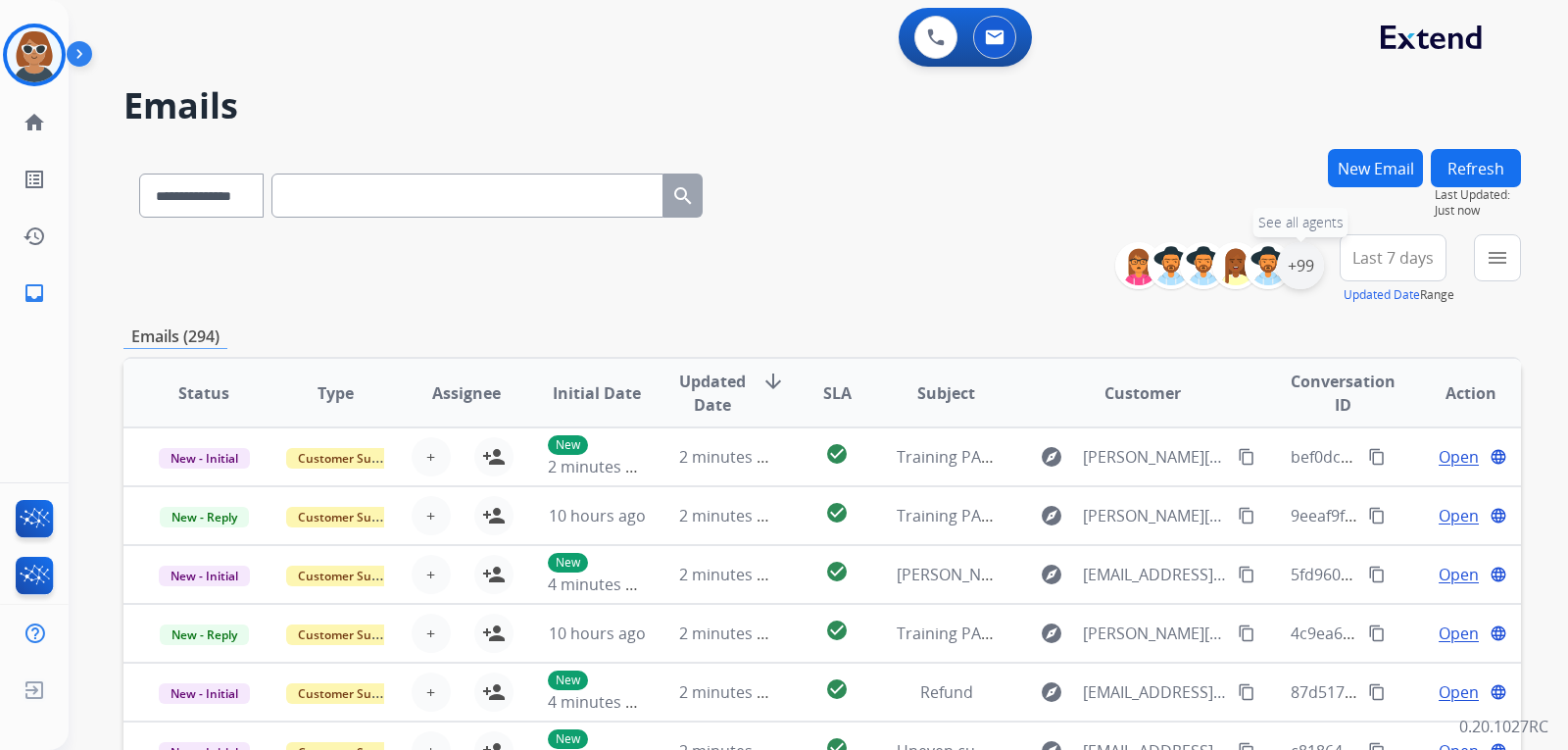
click at [1304, 267] on div "+99" at bounding box center [1300, 266] width 47 height 47
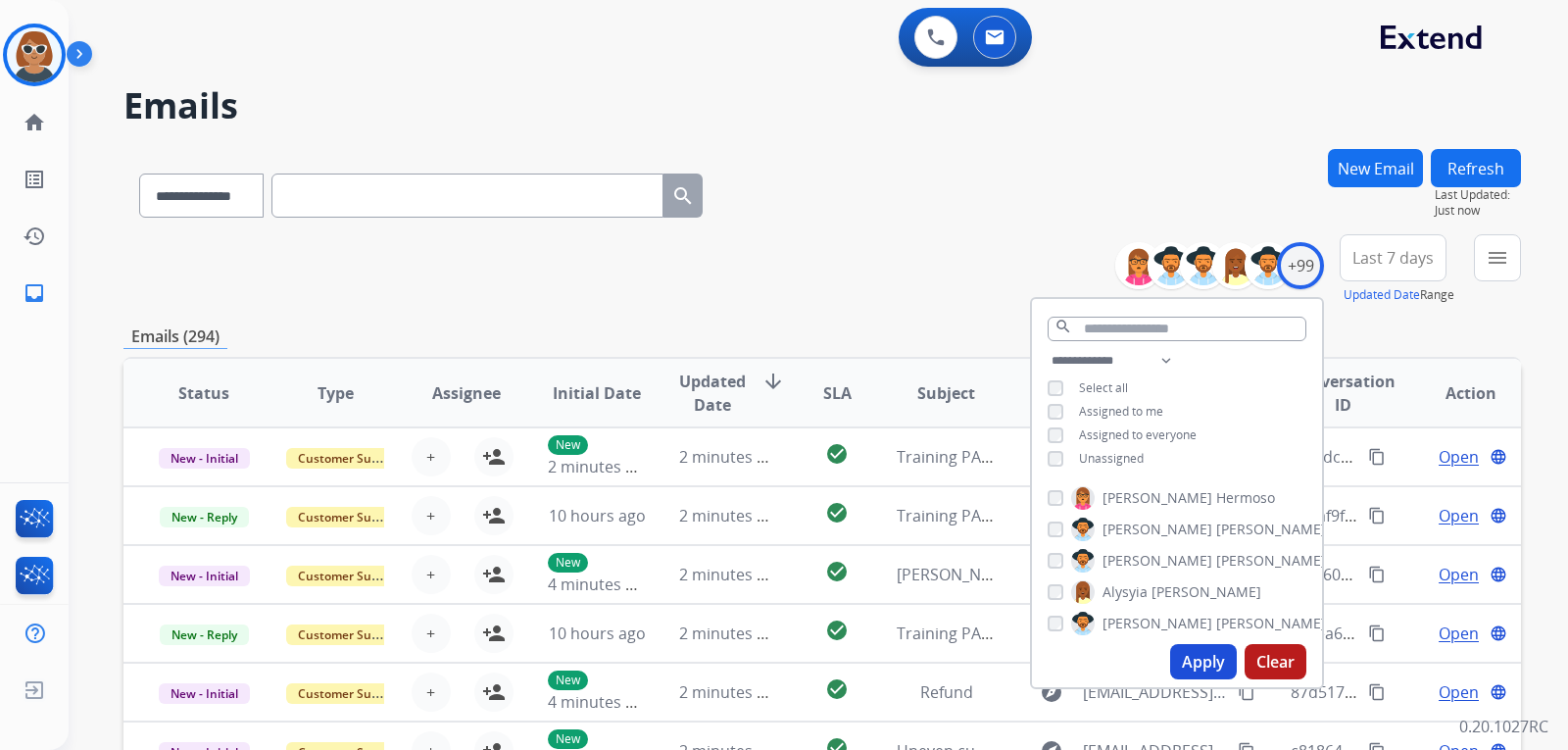
click at [1199, 660] on button "Apply" at bounding box center [1203, 662] width 67 height 35
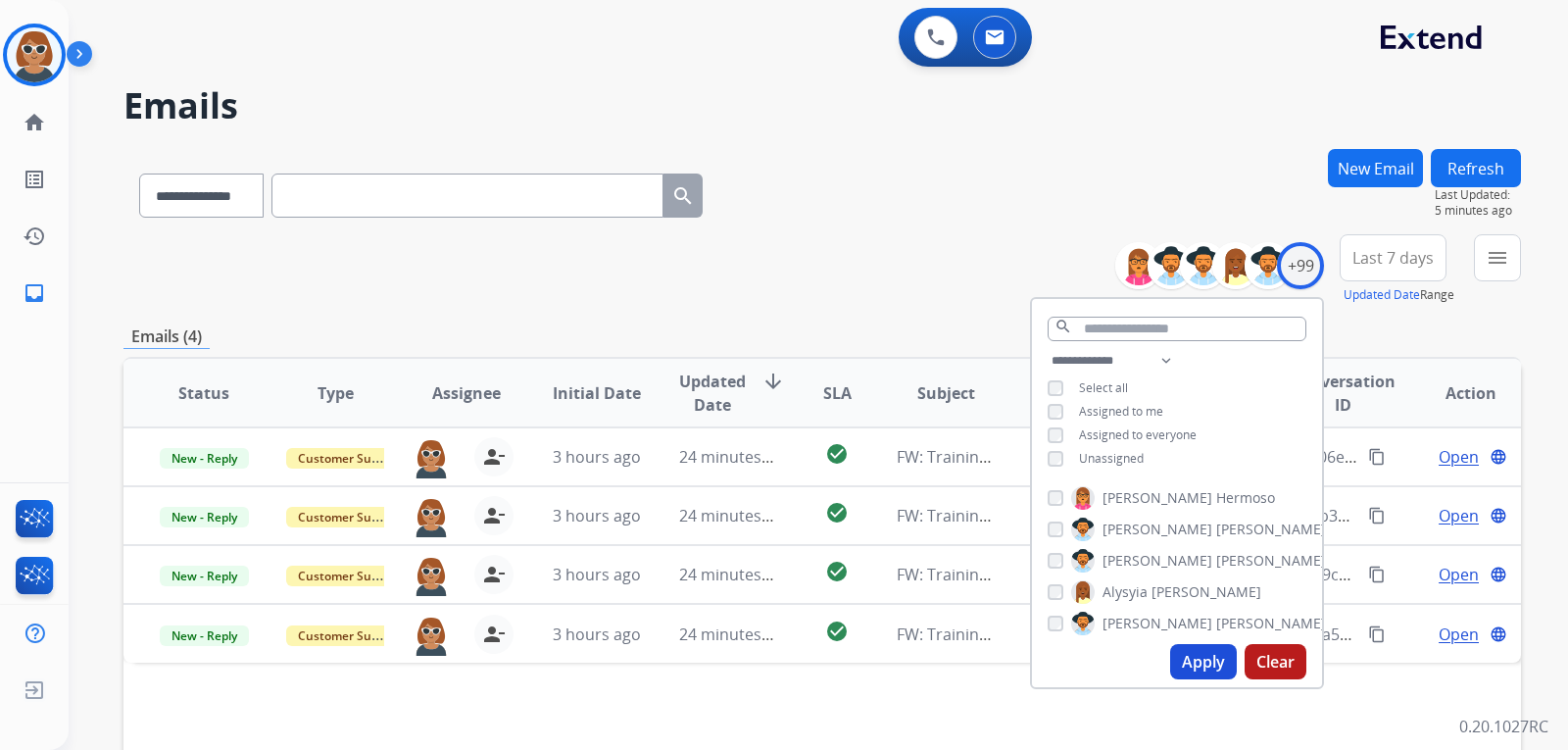
click at [1012, 177] on div "**********" at bounding box center [822, 191] width 1397 height 85
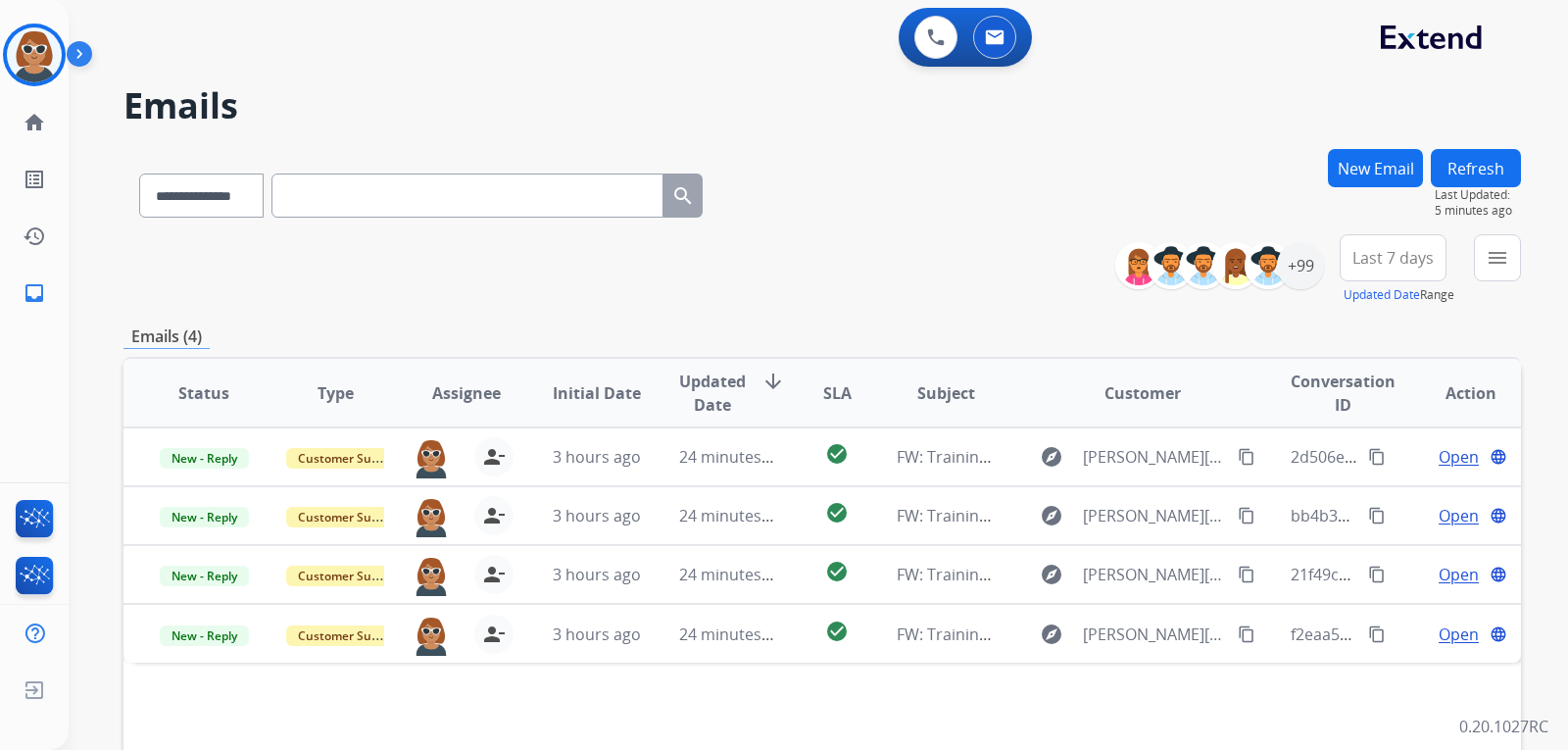
scroll to position [196, 0]
